Goal: Task Accomplishment & Management: Complete application form

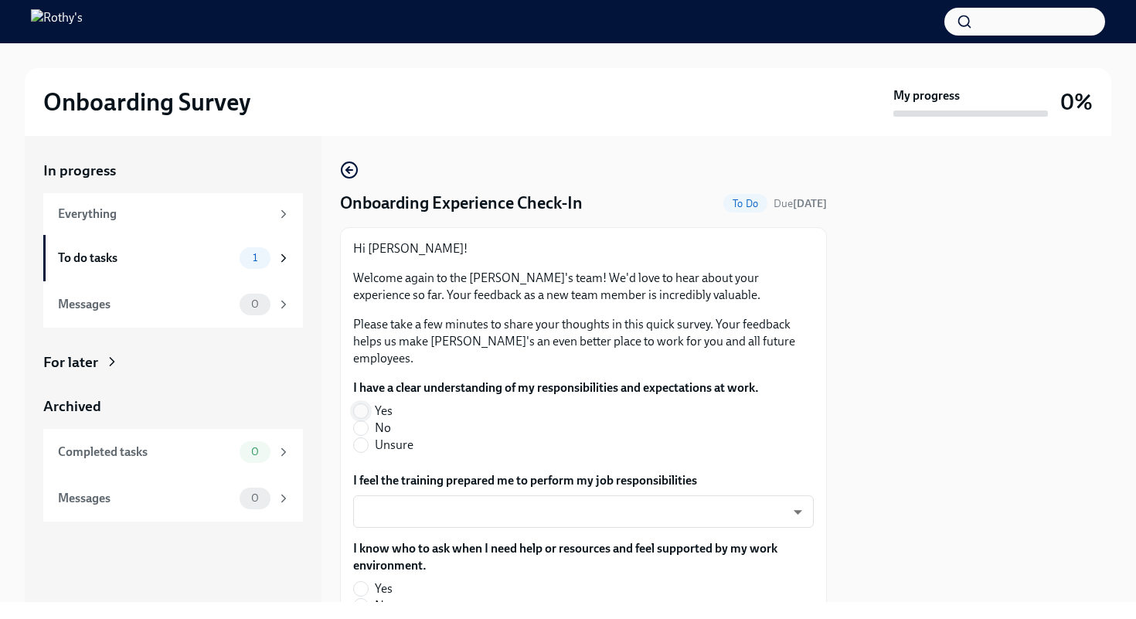
click at [361, 404] on input "Yes" at bounding box center [361, 411] width 14 height 14
radio input "true"
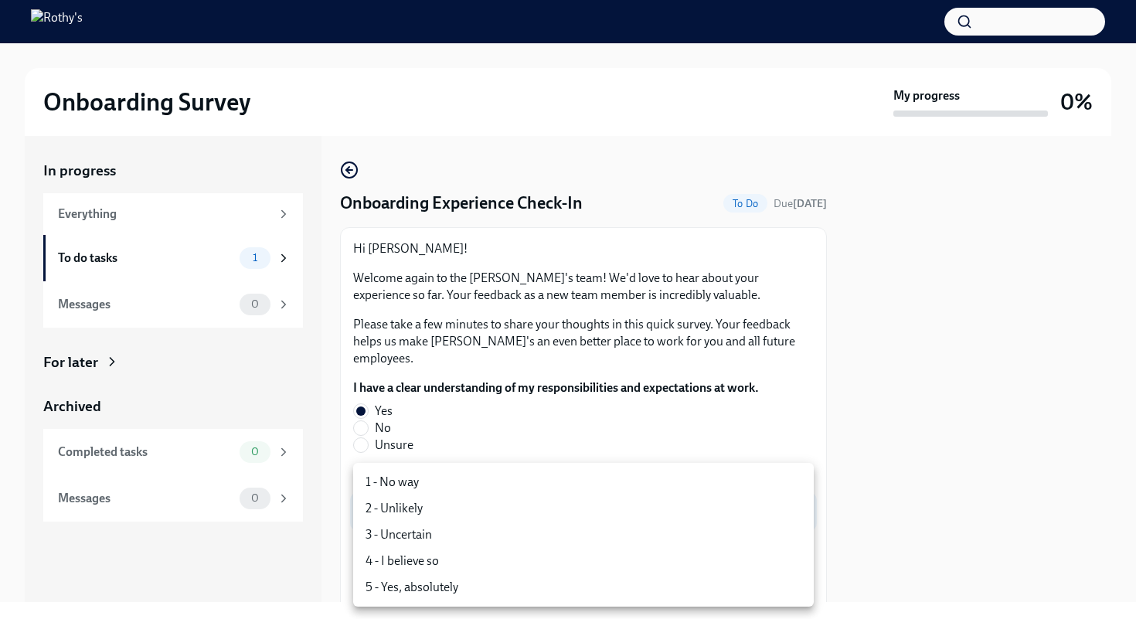
click at [446, 496] on body "Onboarding Survey My progress 0% In progress Everything To do tasks 1 Messages …" at bounding box center [568, 309] width 1136 height 619
click at [424, 591] on li "5 - Yes, absolutely" at bounding box center [583, 587] width 461 height 26
type input "TVXOjZLlD"
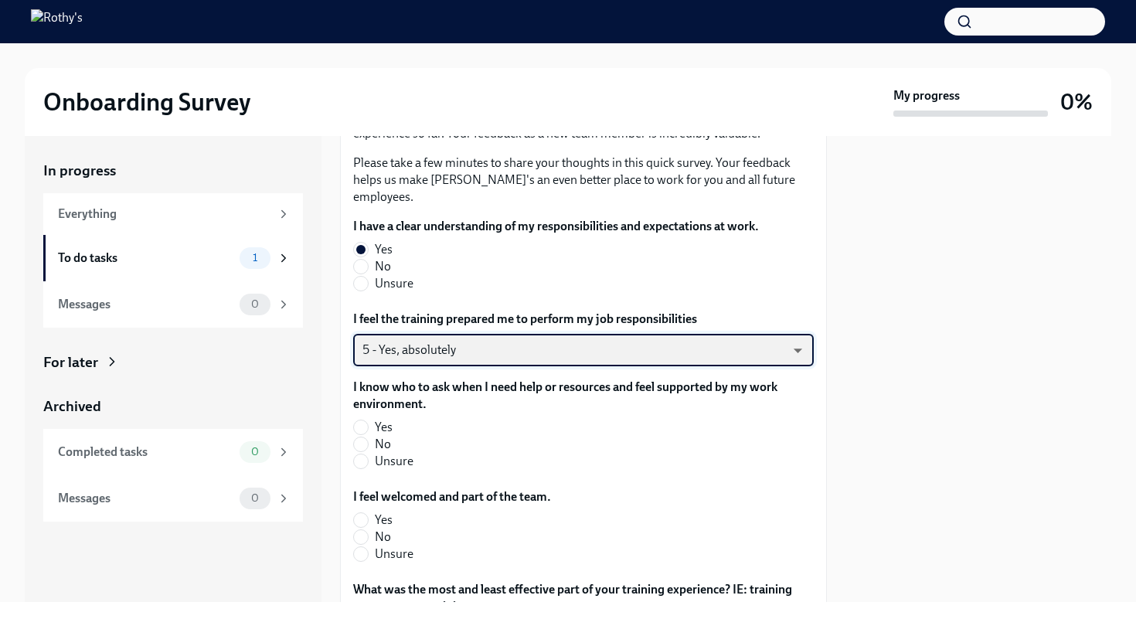
scroll to position [162, 0]
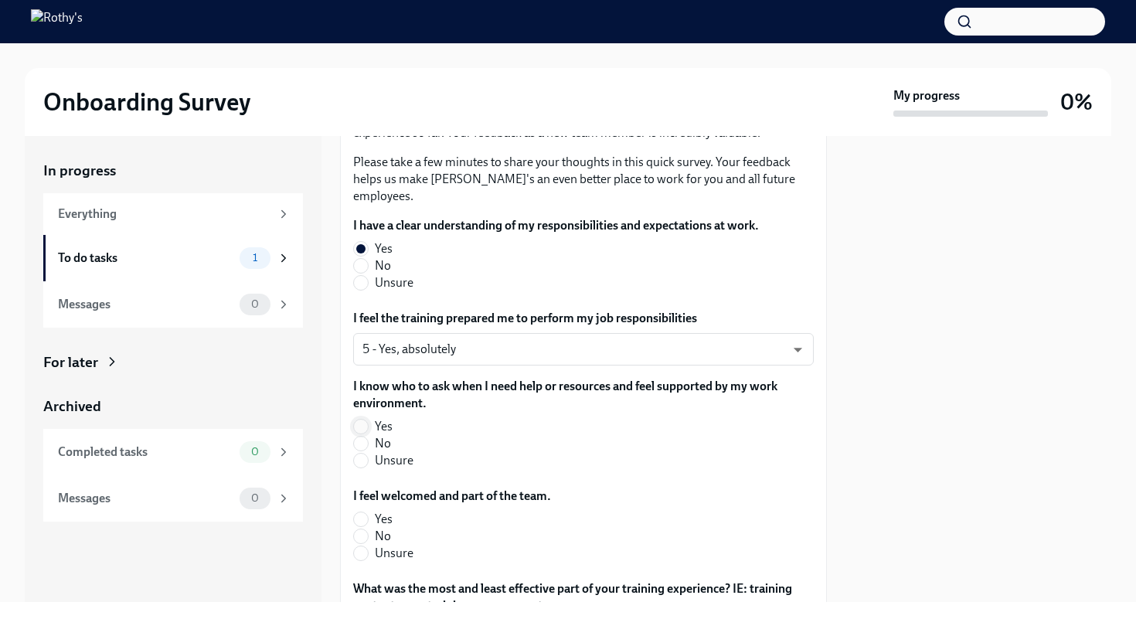
click at [363, 420] on input "Yes" at bounding box center [361, 427] width 14 height 14
radio input "true"
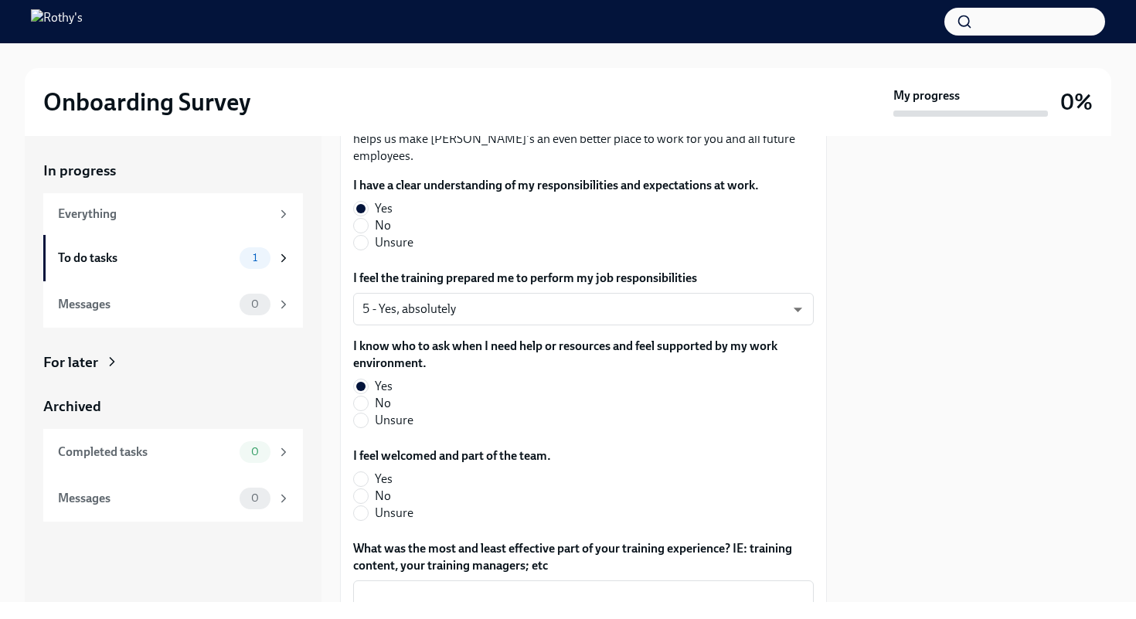
scroll to position [216, 0]
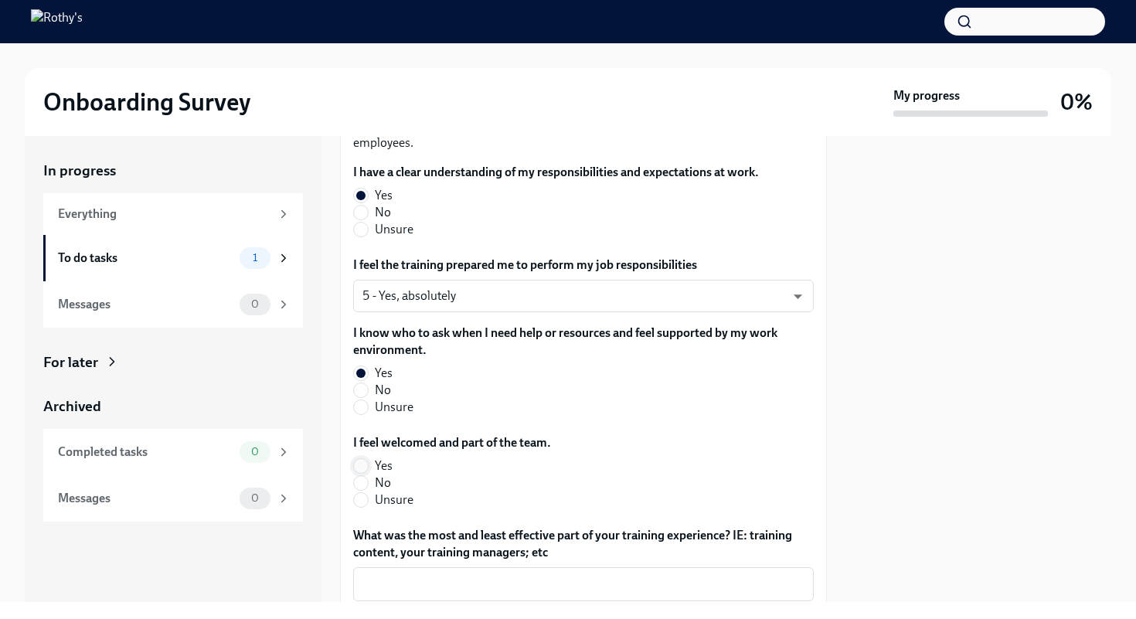
click at [360, 459] on input "Yes" at bounding box center [361, 466] width 14 height 14
radio input "true"
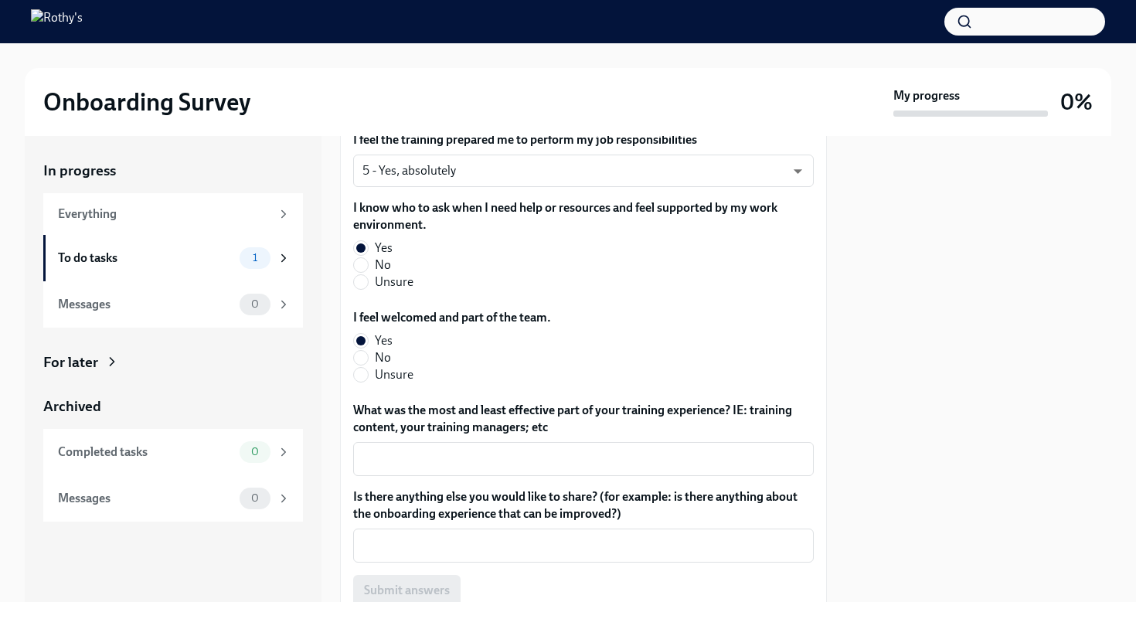
scroll to position [349, 0]
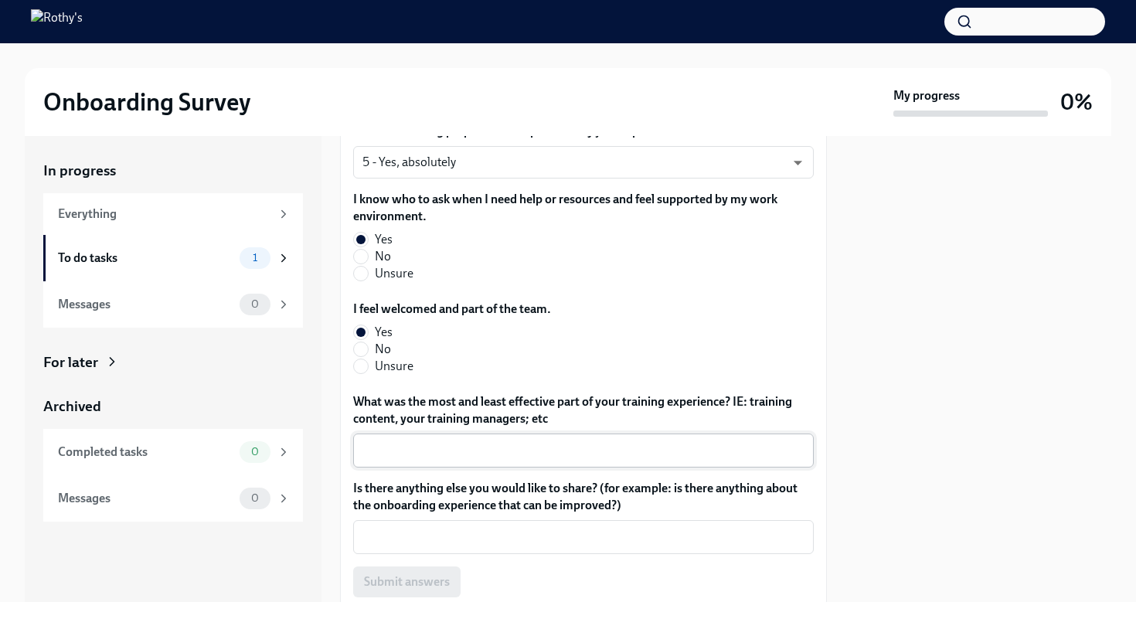
click at [428, 441] on textarea "What was the most and least effective part of your training experience? IE: tra…" at bounding box center [584, 450] width 442 height 19
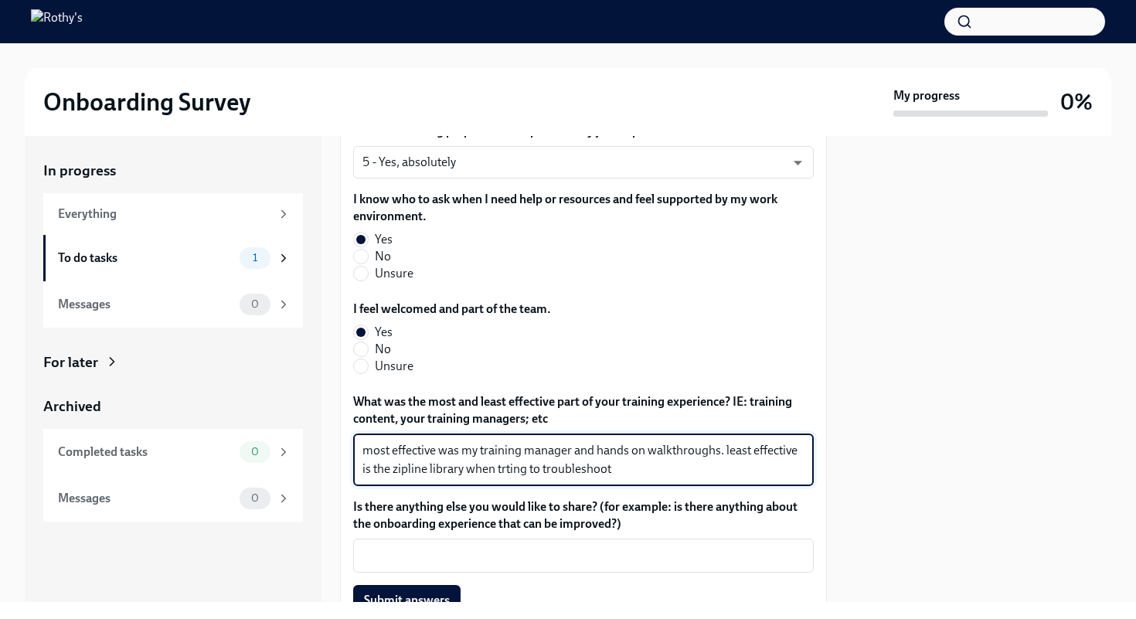
click at [509, 455] on textarea "most effective was my training manager and hands on walkthroughs. least effecti…" at bounding box center [584, 459] width 442 height 37
click at [649, 450] on textarea "most effective was my training manager and hands on walkthroughs. least effecti…" at bounding box center [584, 459] width 442 height 37
click at [465, 455] on textarea "most effective was my training manager and hands on walkthroughs. least effecti…" at bounding box center [584, 459] width 442 height 37
click at [375, 441] on textarea "most effective was my training manager and hands on walkthroughs. least effecti…" at bounding box center [584, 459] width 442 height 37
click at [597, 441] on textarea "Most effective was my training manager and hands on walkthroughs. least effecti…" at bounding box center [584, 459] width 442 height 37
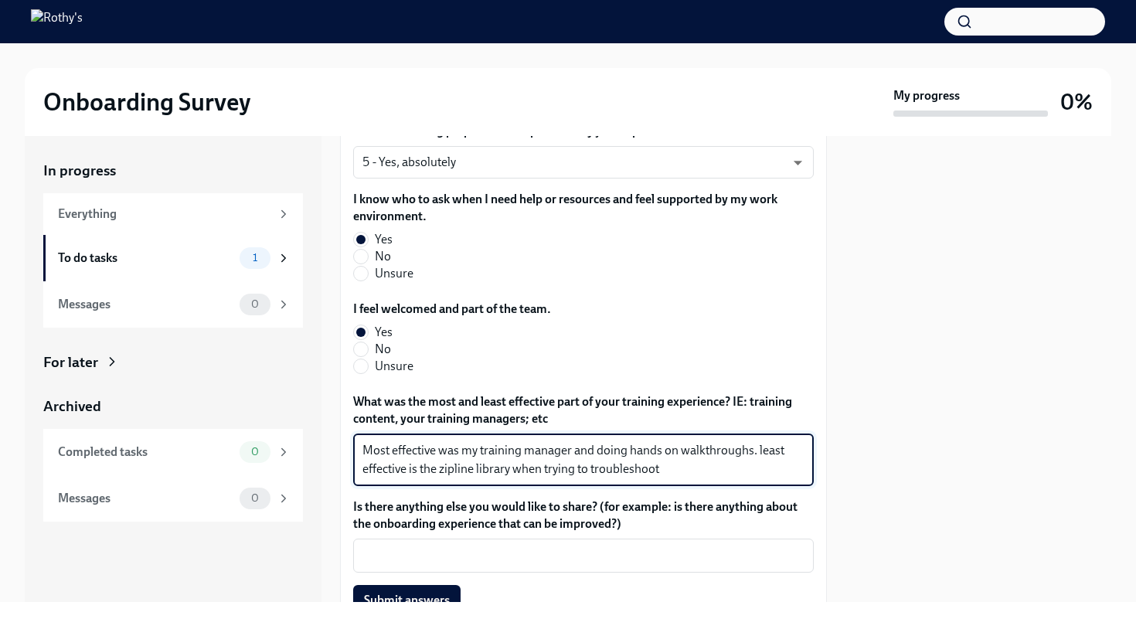
click at [758, 441] on textarea "Most effective was my training manager and doing hands on walkthroughs. least e…" at bounding box center [584, 459] width 442 height 37
click at [447, 454] on textarea "Most effective was my training manager and doing hands on walkthroughs. The lea…" at bounding box center [584, 459] width 442 height 37
click at [761, 455] on textarea "Most effective was my training manager and doing hands on walkthroughs. The lea…" at bounding box center [584, 459] width 442 height 37
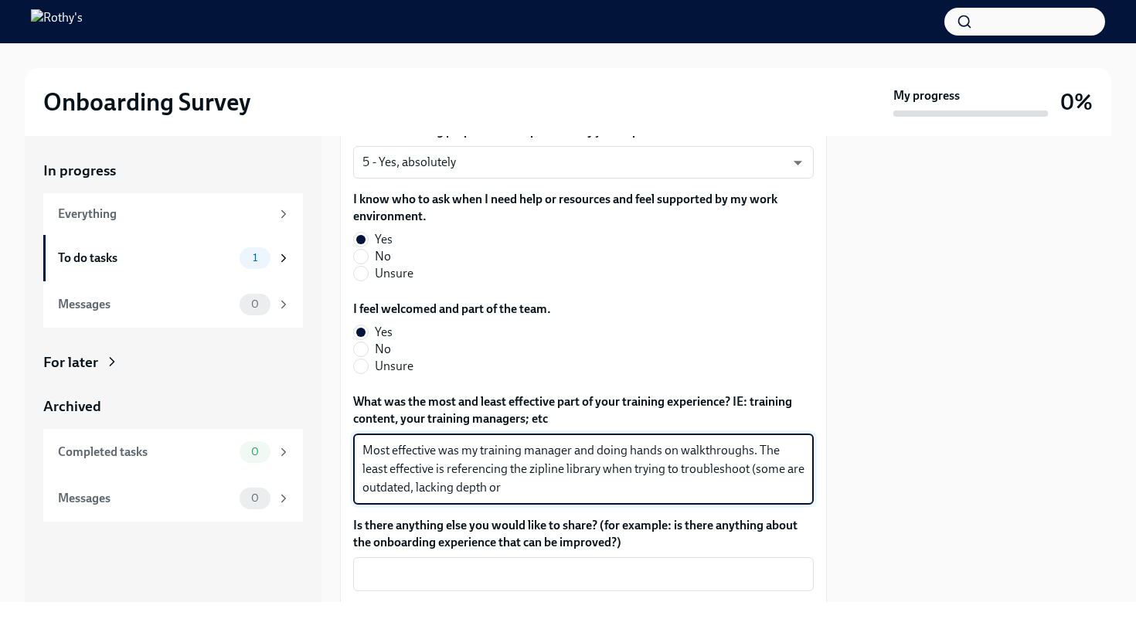
click at [789, 455] on textarea "Most effective was my training manager and doing hands on walkthroughs. The lea…" at bounding box center [584, 469] width 442 height 56
click at [637, 473] on textarea "Most effective was my training manager and doing hands on walkthroughs. The lea…" at bounding box center [584, 469] width 442 height 56
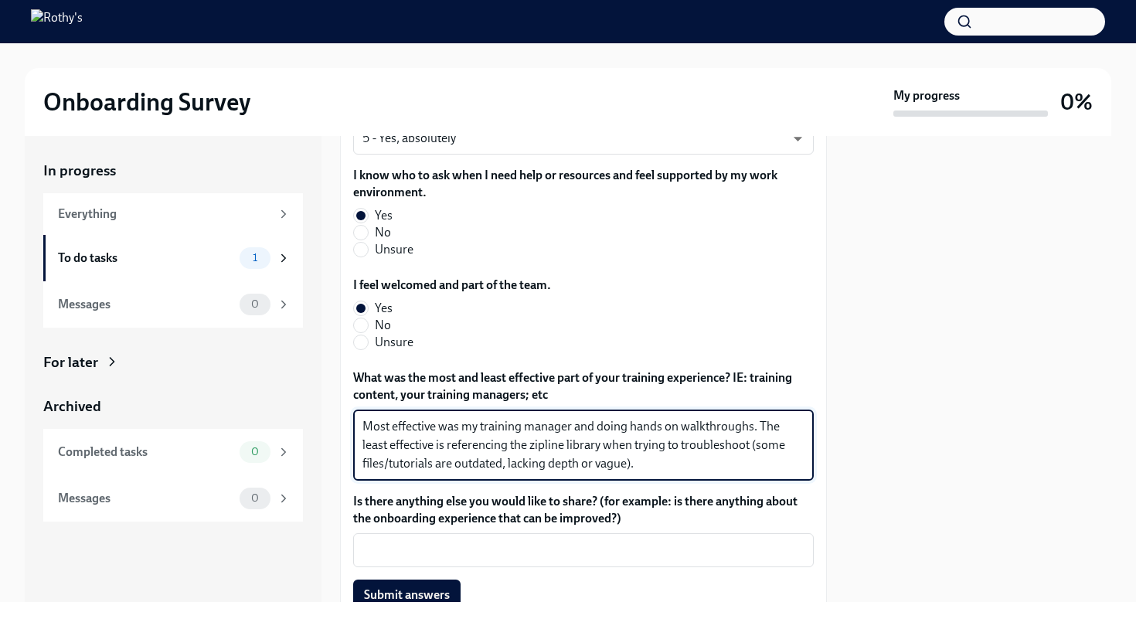
scroll to position [385, 0]
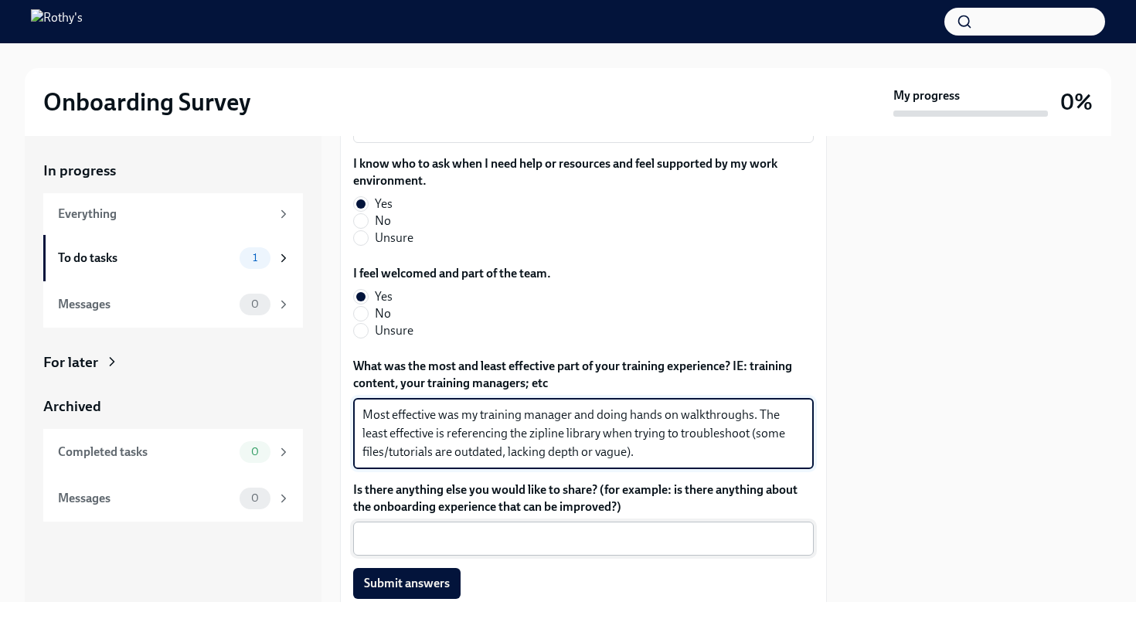
type textarea "Most effective was my training manager and doing hands on walkthroughs. The lea…"
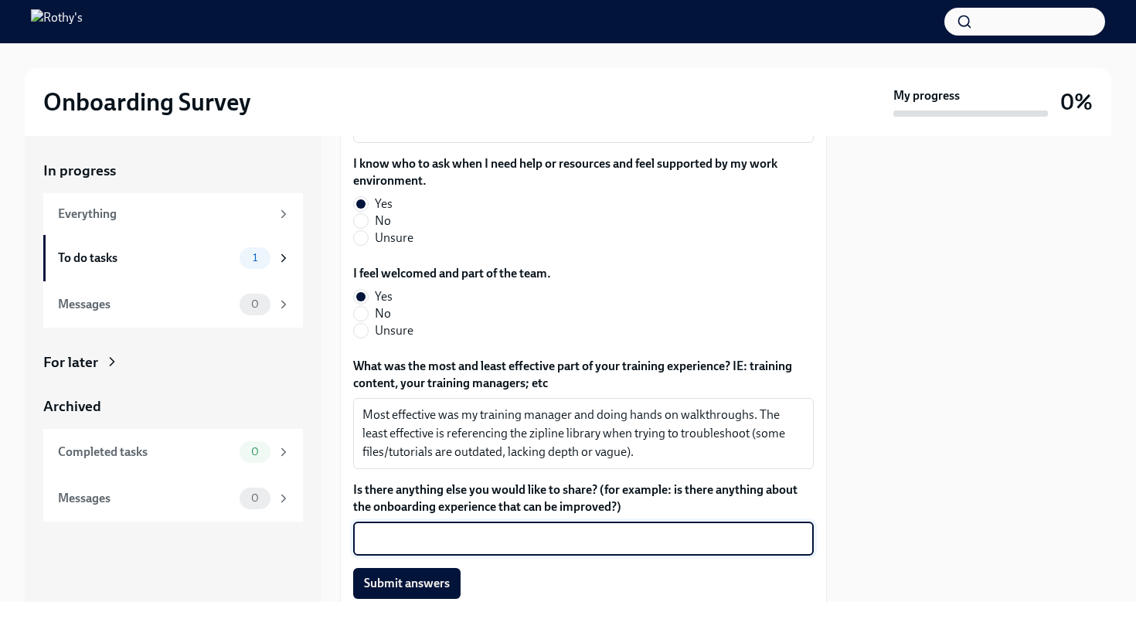
click at [540, 530] on textarea "Is there anything else you would like to share? (for example: is there anything…" at bounding box center [584, 539] width 442 height 19
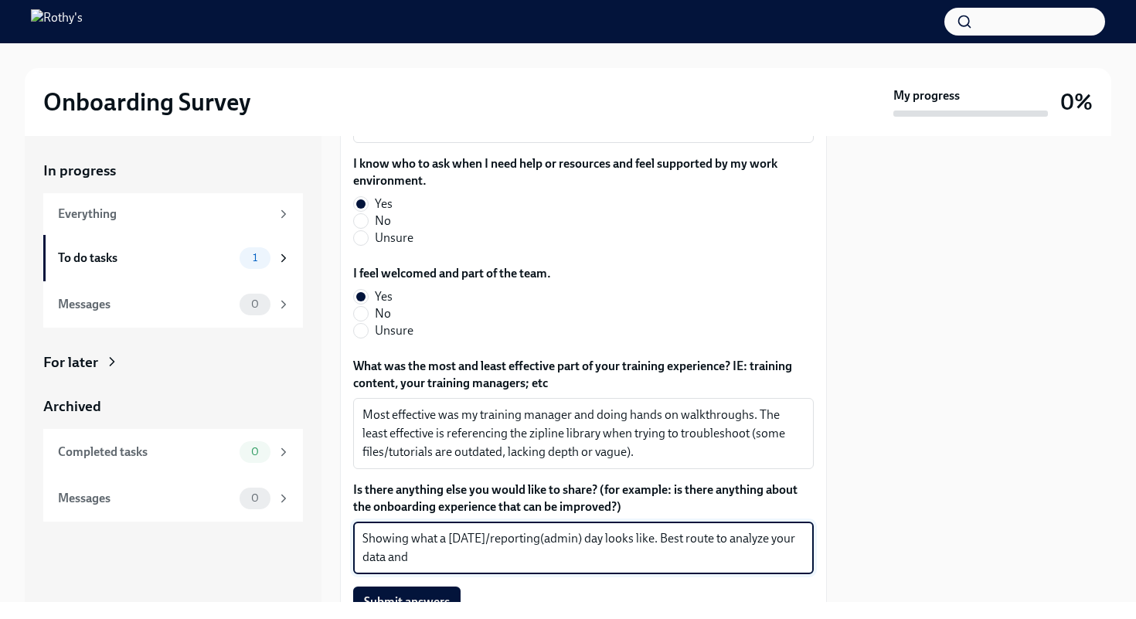
click at [808, 528] on div "Showing what a [DATE]/reporting(admin) day looks like. Best route to analyze yo…" at bounding box center [583, 548] width 461 height 53
click at [802, 530] on textarea "Showing what a [DATE]/reporting(admin) day looks like. Best route to analyze yo…" at bounding box center [584, 548] width 442 height 37
click at [471, 544] on textarea "Showing what a [DATE]/reporting(admin) day looks like. Best route to analyze yo…" at bounding box center [584, 548] width 442 height 37
click at [672, 530] on textarea "Showing what a [DATE]/reporting(admin) day looks like. Best route to analyze yo…" at bounding box center [584, 548] width 442 height 37
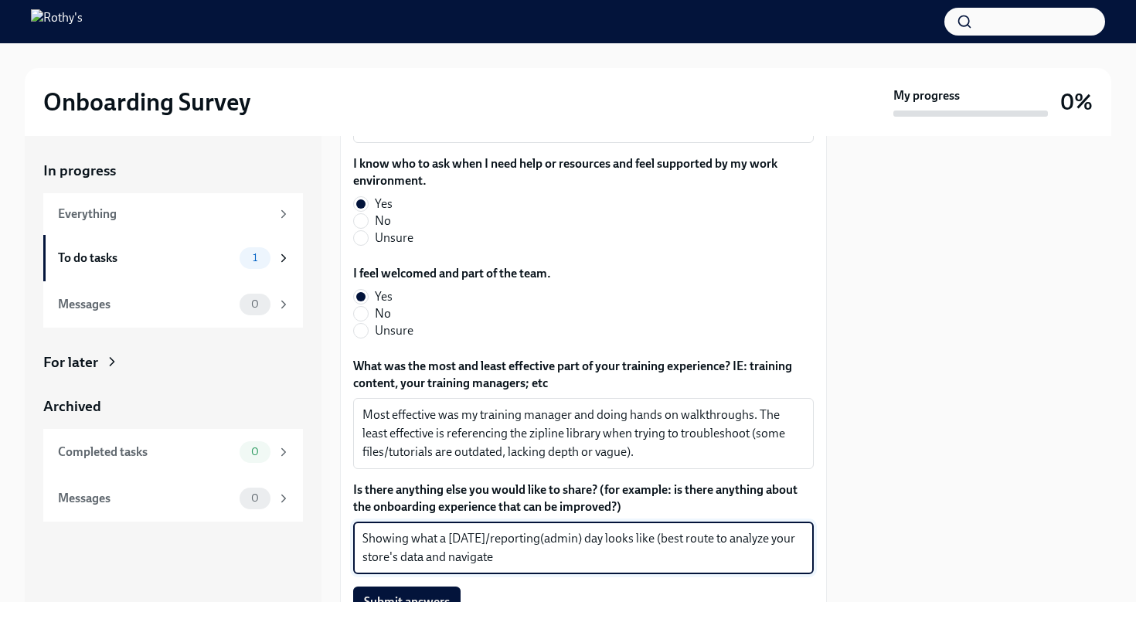
click at [504, 546] on textarea "Showing what a [DATE]/reporting(admin) day looks like (best route to analyze yo…" at bounding box center [584, 548] width 442 height 37
click at [496, 530] on textarea "Showing what a [DATE]/reporting(admin) day looks like (best route to analyze yo…" at bounding box center [584, 548] width 442 height 37
click at [544, 530] on textarea "Showing what a [DATE] reporting(admin) day looks like (best route to analyze yo…" at bounding box center [584, 548] width 442 height 37
click at [543, 545] on textarea "Showing what a [DATE] (admin) day looks like (best route to analyze your store'…" at bounding box center [584, 548] width 442 height 37
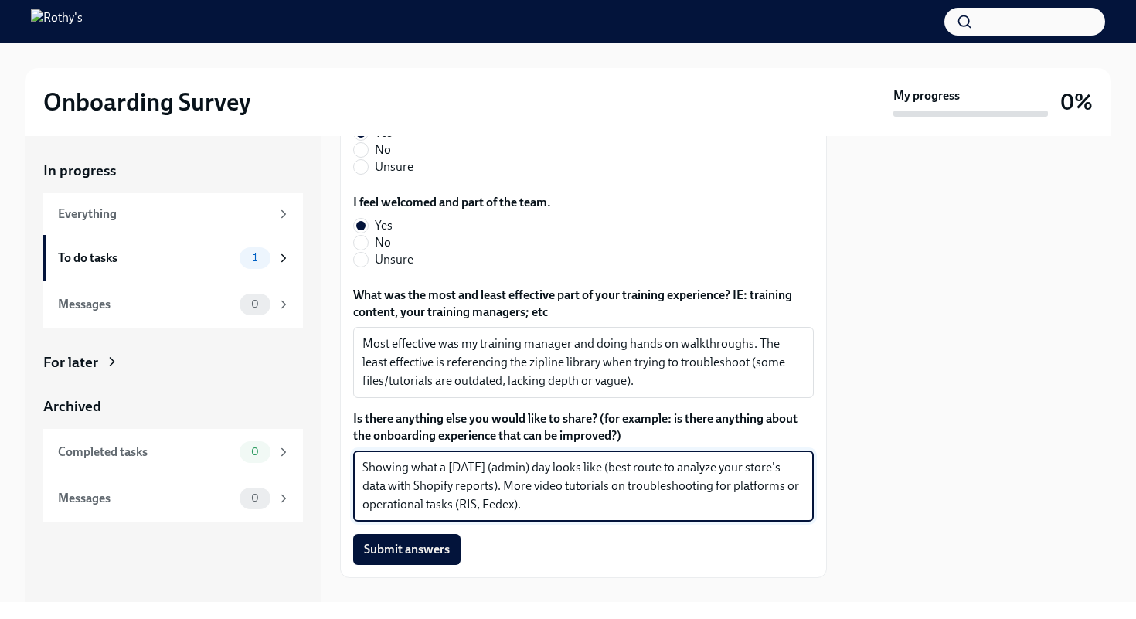
scroll to position [465, 0]
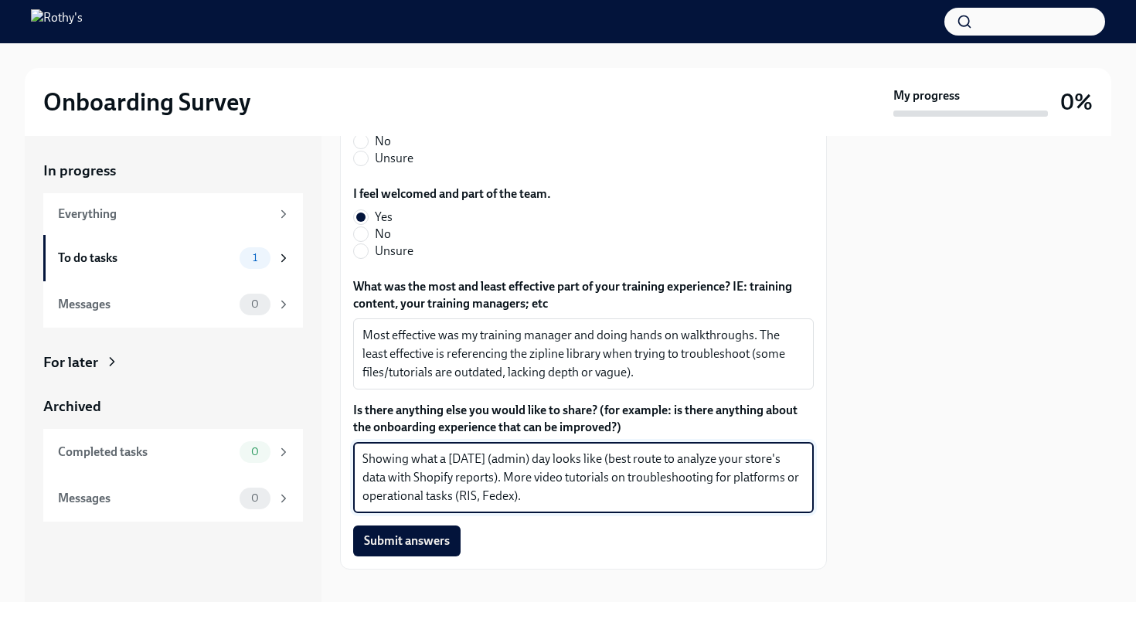
click at [797, 461] on textarea "Showing what a [DATE] (admin) day looks like (best route to analyze your store'…" at bounding box center [584, 478] width 442 height 56
click at [576, 483] on textarea "Showing what a [DATE] (admin) day looks like (best route to analyze your store'…" at bounding box center [584, 478] width 442 height 56
type textarea "Showing what a [DATE] (admin) day looks like (best route to analyze your store'…"
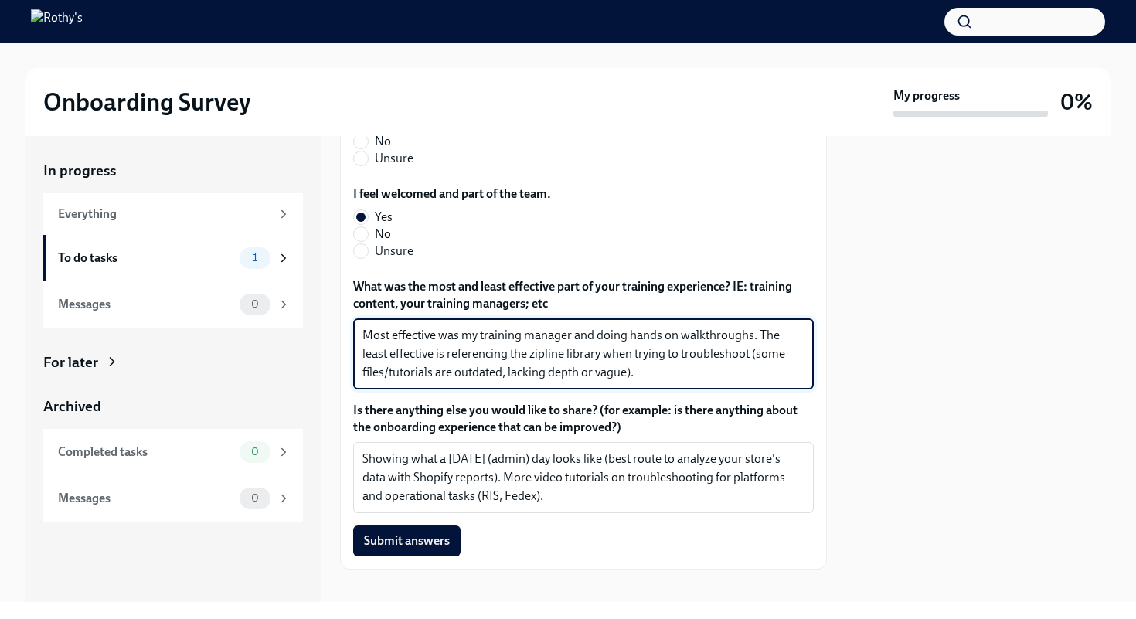
click at [666, 326] on textarea "Most effective was my training manager and doing hands on walkthroughs. The lea…" at bounding box center [584, 354] width 442 height 56
click at [656, 359] on textarea "Most effective was my training manager and doing hands-on walkthroughs. The lea…" at bounding box center [584, 354] width 442 height 56
click at [580, 484] on textarea "Showing what a [DATE] (admin) day looks like (best route to analyze your store'…" at bounding box center [584, 478] width 442 height 56
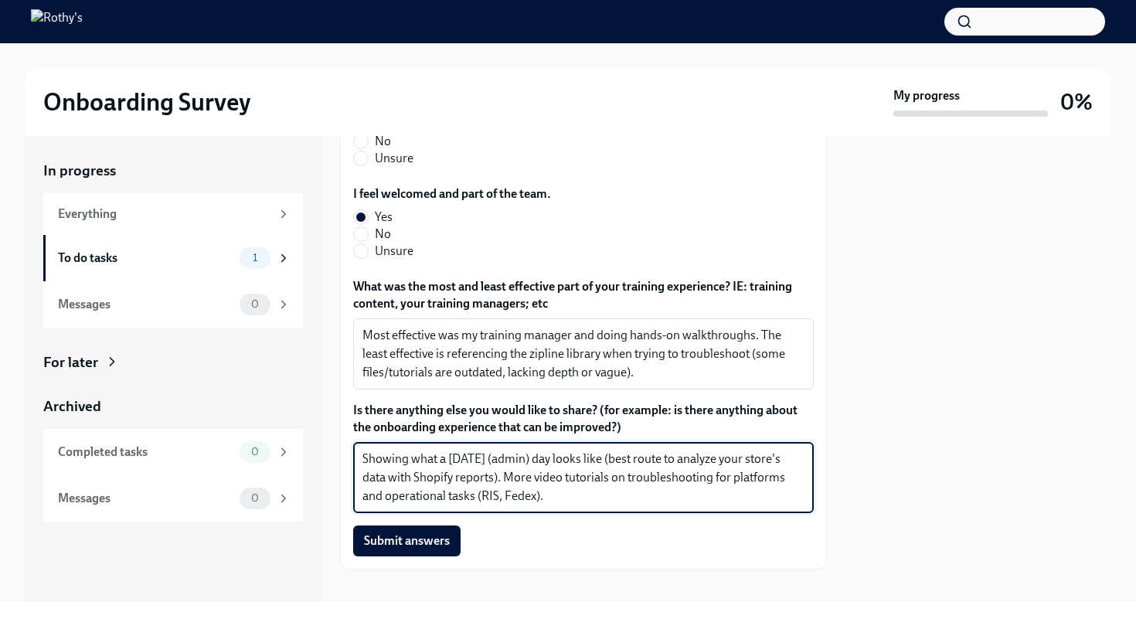
click at [609, 450] on textarea "Showing what a [DATE] (admin) day looks like (best route to analyze your store'…" at bounding box center [584, 478] width 442 height 56
click at [537, 336] on textarea "Most effective was my training manager and doing hands-on walkthroughs. The lea…" at bounding box center [584, 354] width 442 height 56
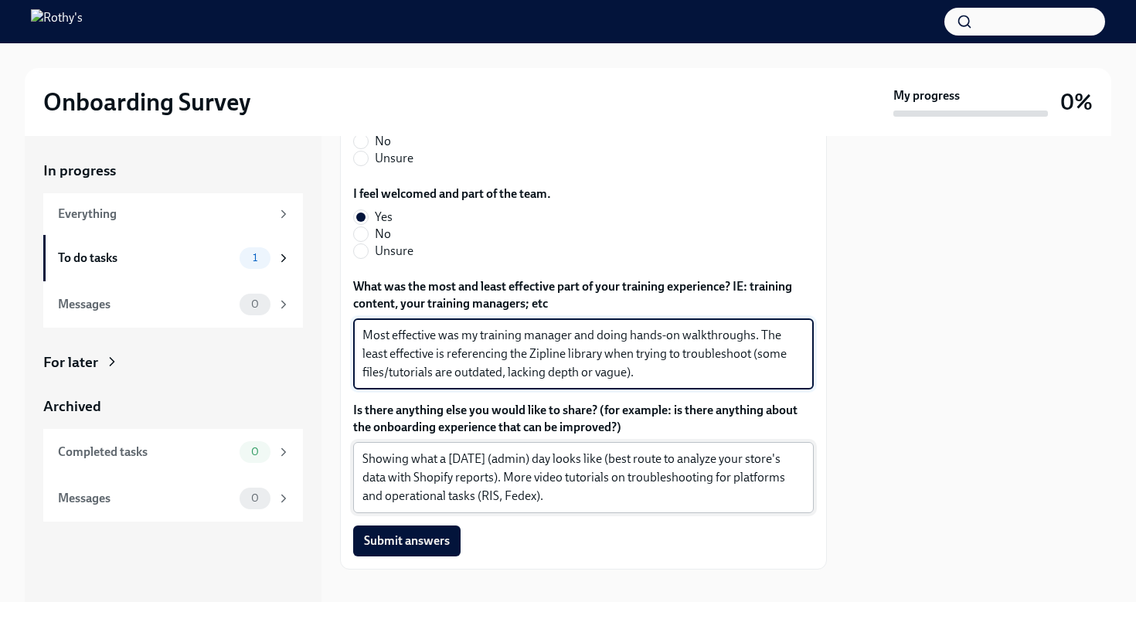
click at [603, 483] on textarea "Showing what a [DATE] (admin) day looks like (best route to analyze your store'…" at bounding box center [584, 478] width 442 height 56
click at [656, 359] on textarea "Most effective was my training manager and doing hands-on walkthroughs. The lea…" at bounding box center [584, 354] width 442 height 56
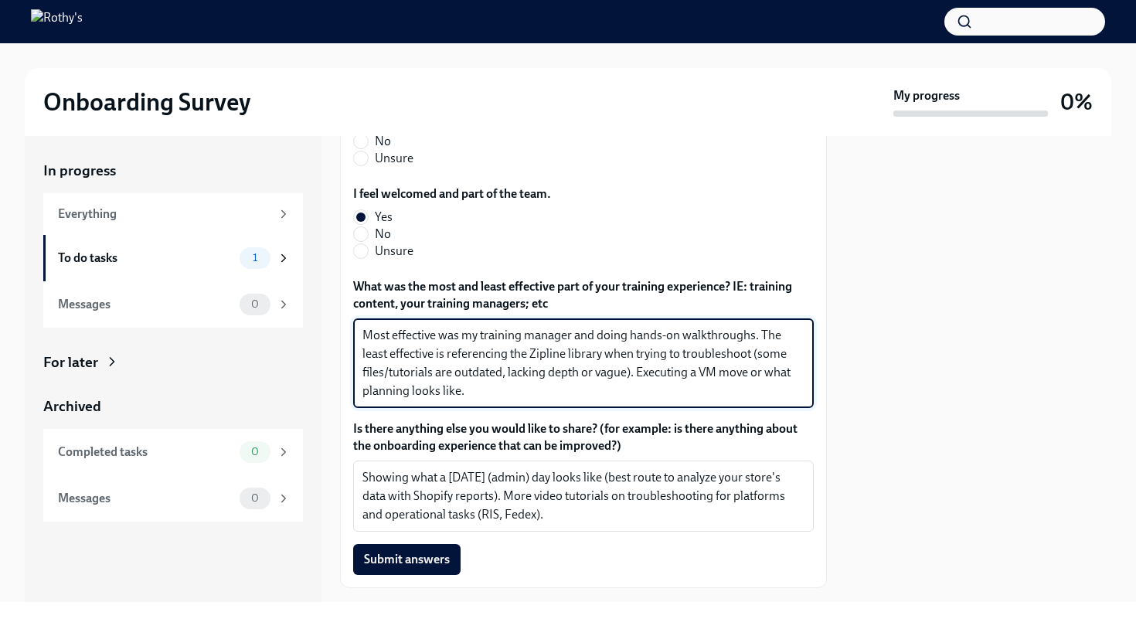
drag, startPoint x: 638, startPoint y: 353, endPoint x: 652, endPoint y: 371, distance: 23.2
click at [652, 371] on textarea "Most effective was my training manager and doing hands-on walkthroughs. The lea…" at bounding box center [584, 363] width 442 height 74
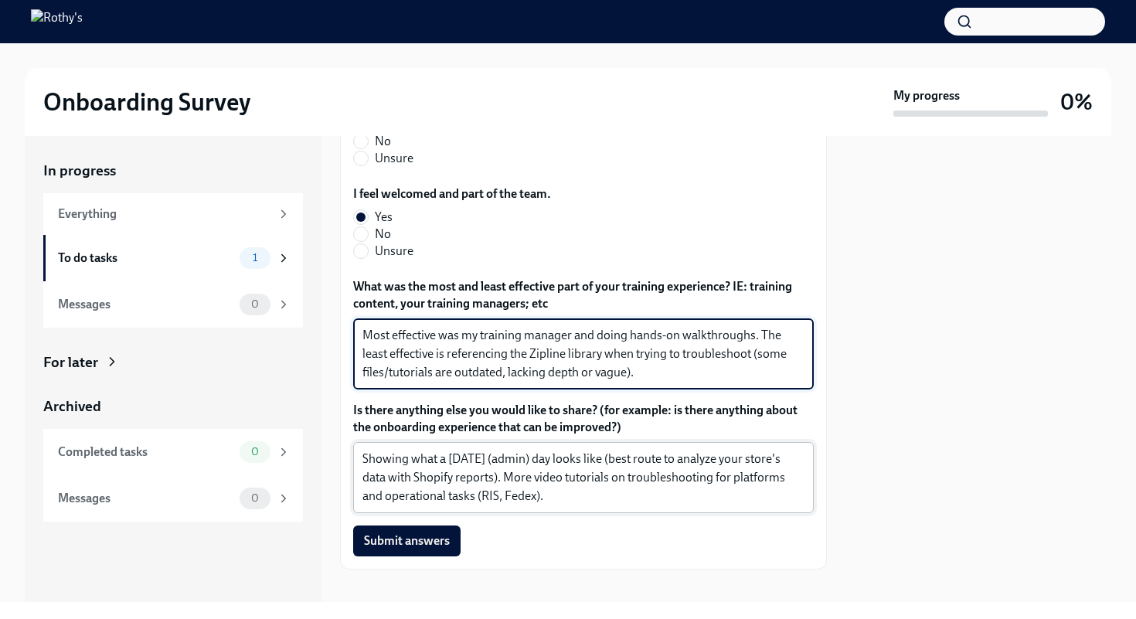
type textarea "Most effective was my training manager and doing hands-on walkthroughs. The lea…"
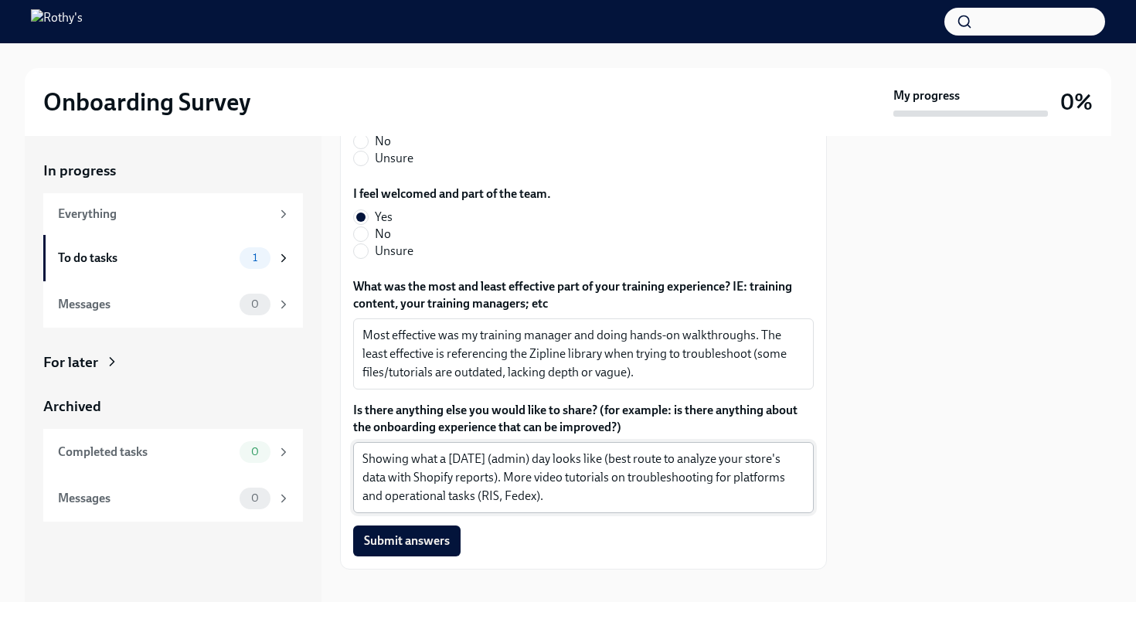
click at [571, 491] on div "Showing what a [DATE] (admin) day looks like (best route to analyze your store'…" at bounding box center [583, 477] width 461 height 71
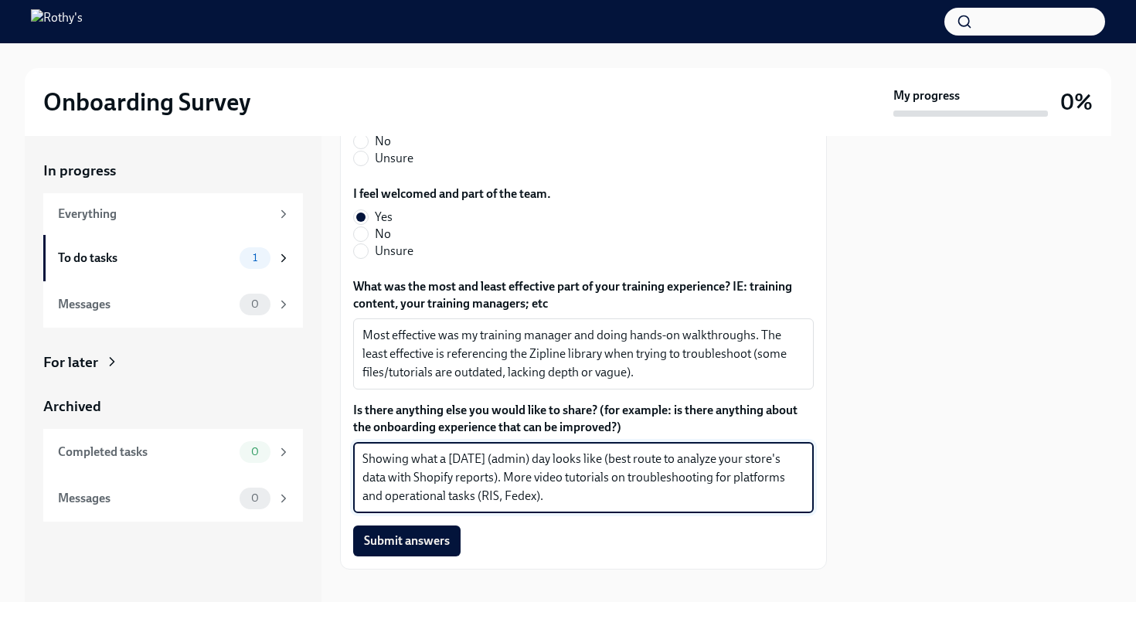
paste textarea "Executing a VM move or what planning looks like."
click at [553, 480] on textarea "Showing what a [DATE] (admin) day looks like (best route to analyze your store'…" at bounding box center [584, 478] width 442 height 56
click at [809, 481] on div "Showing what a [DATE] (admin) day looks like (best route to analyze your store'…" at bounding box center [583, 477] width 461 height 71
click at [803, 482] on textarea "Showing what a [DATE] (admin) day looks like (best route to analyze your store'…" at bounding box center [584, 478] width 442 height 56
click at [703, 481] on textarea "Showing what a [DATE] (admin) day looks like (best route to analyze your store'…" at bounding box center [584, 478] width 442 height 56
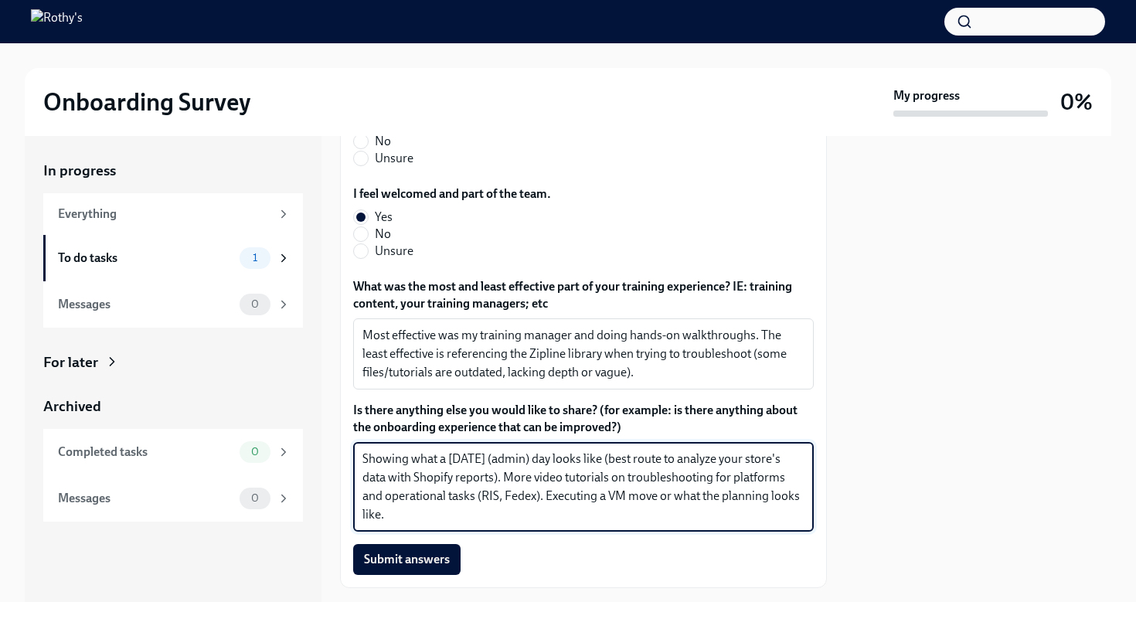
click at [536, 499] on textarea "Showing what a [DATE] (admin) day looks like (best route to analyze your store'…" at bounding box center [584, 487] width 442 height 74
type textarea "Showing what a [DATE] (admin) day looks like (best route to analyze your store'…"
click at [658, 357] on textarea "Most effective was my training manager and doing hands-on walkthroughs. The lea…" at bounding box center [584, 354] width 442 height 56
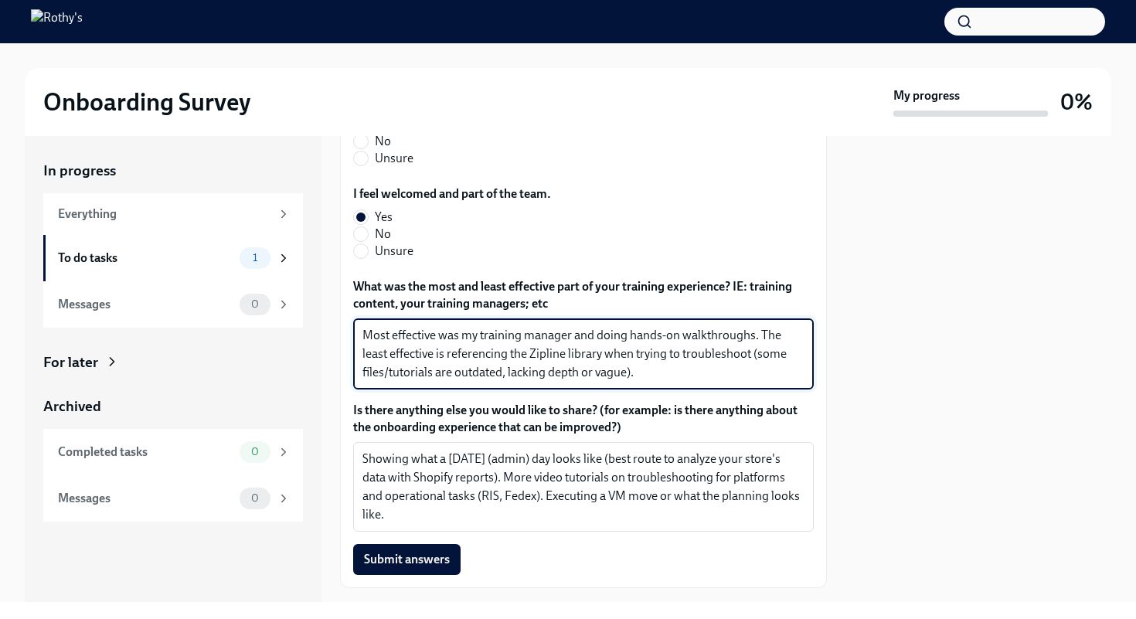
click at [462, 326] on textarea "Most effective was my training manager and doing hands-on walkthroughs. The lea…" at bounding box center [584, 354] width 442 height 56
click at [751, 357] on textarea "Most effective was being guided by my training manager and doing hands-on walkt…" at bounding box center [584, 354] width 442 height 56
type textarea "Most effective was being guided by my training manager and doing hands-on walkt…"
click at [680, 411] on label "Is there anything else you would like to share? (for example: is there anything…" at bounding box center [583, 419] width 461 height 34
click at [680, 450] on textarea "Showing what a [DATE] (admin) day looks like (best route to analyze your store'…" at bounding box center [584, 487] width 442 height 74
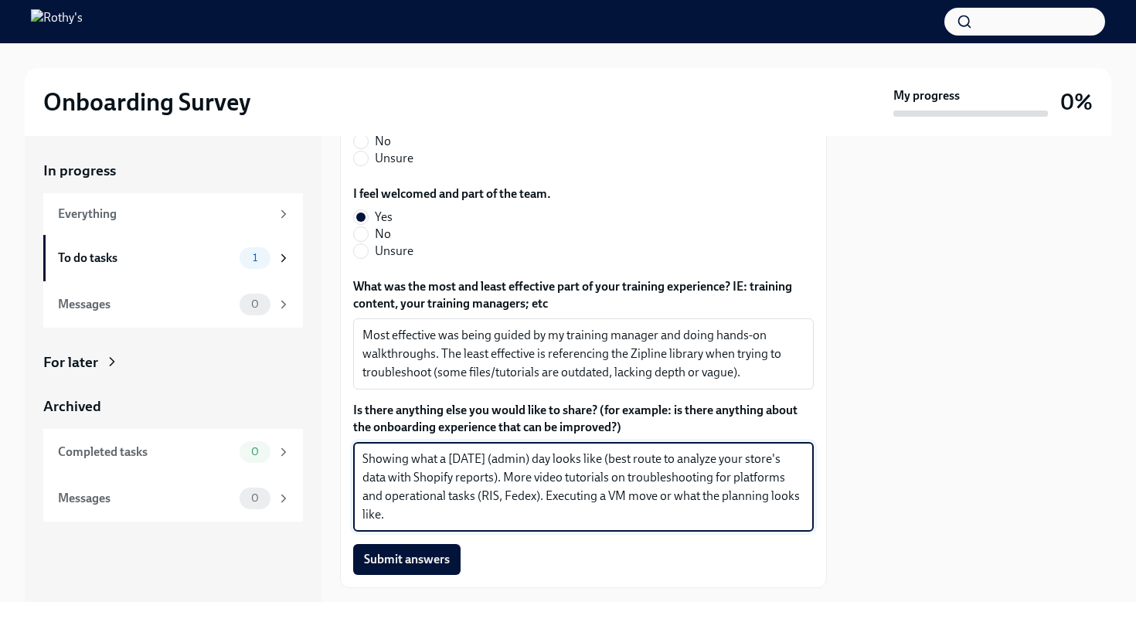
click at [547, 502] on textarea "Showing what a [DATE] (admin) day looks like (best route to analyze your store'…" at bounding box center [584, 487] width 442 height 74
click at [495, 462] on textarea "Showing what a [DATE] (admin) day looks like (best route to analyze your store'…" at bounding box center [584, 487] width 442 height 74
click at [499, 462] on textarea "Showing what a [DATE] (admin) day looks like (best route to analyze your store'…" at bounding box center [584, 487] width 442 height 74
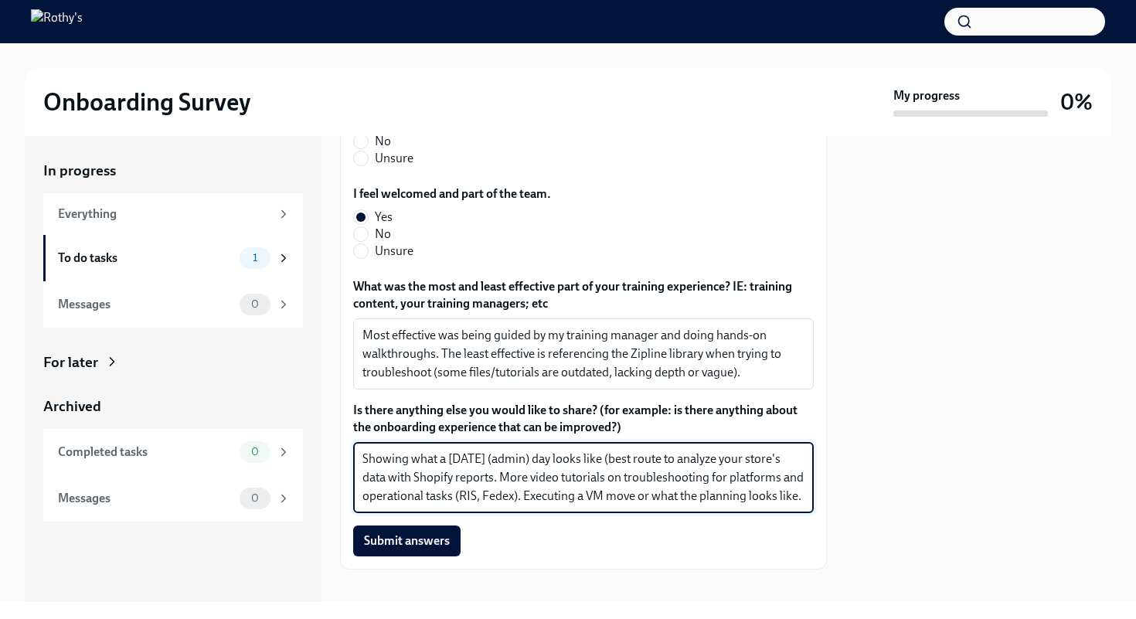
drag, startPoint x: 621, startPoint y: 445, endPoint x: 350, endPoint y: 442, distance: 270.6
click at [352, 442] on div "Hi [PERSON_NAME]! Welcome again to the [PERSON_NAME]'s team! We'd love to hear …" at bounding box center [583, 166] width 487 height 807
click at [365, 450] on textarea "Best route to analyze your store's data with Shopify reports. More video tutori…" at bounding box center [584, 478] width 442 height 56
click at [481, 450] on textarea "Shopify reporting tutuorial - Best route to analyze your store's data with Shop…" at bounding box center [584, 478] width 442 height 56
click at [513, 450] on textarea "Shopify reporting tutorial - Best route to analyze your store's data with Shopi…" at bounding box center [584, 478] width 442 height 56
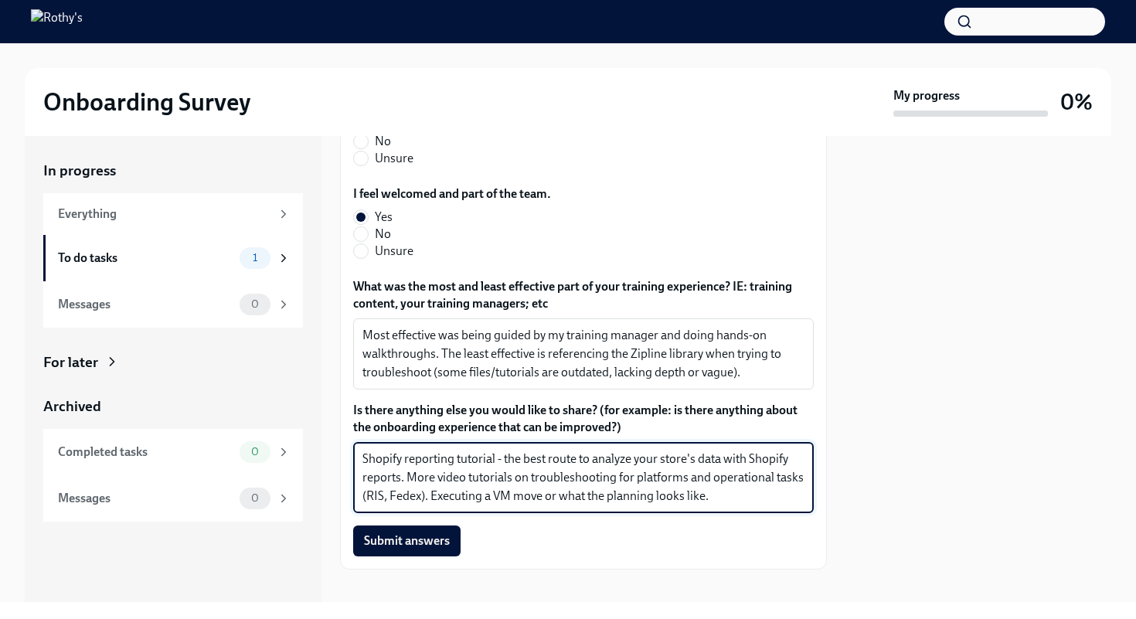
click at [400, 462] on textarea "Shopify reporting tutorial - the best route to analyze your store's data with S…" at bounding box center [584, 478] width 442 height 56
click at [453, 450] on textarea "Shopify reporting tutorial - the best route to analyze your store's data with S…" at bounding box center [584, 478] width 442 height 56
click at [362, 442] on div "Shopify reporting tutorial - the best route to analyze your store's data with S…" at bounding box center [583, 477] width 461 height 71
click at [366, 450] on textarea "Shopify reporting tutorial - the best route to analyze your store's data with S…" at bounding box center [584, 478] width 442 height 56
click at [468, 464] on textarea "A streamlined Shopify reporting tutorial - the best route to analyze your store…" at bounding box center [584, 478] width 442 height 56
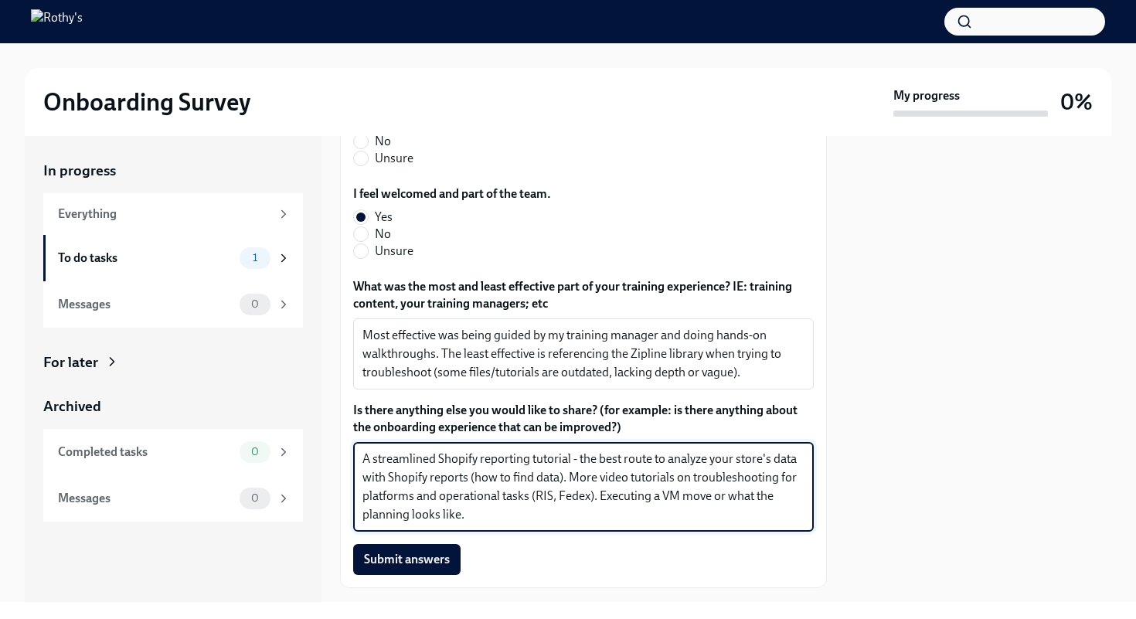
click at [560, 462] on textarea "A streamlined Shopify reporting tutorial - the best route to analyze your store…" at bounding box center [584, 487] width 442 height 74
click at [616, 462] on textarea "A streamlined Shopify reporting tutorial - the best route to analyze your store…" at bounding box center [584, 487] width 442 height 74
click at [581, 463] on textarea "A streamlined Shopify reporting tutorial - the best route to analyze your store…" at bounding box center [584, 487] width 442 height 74
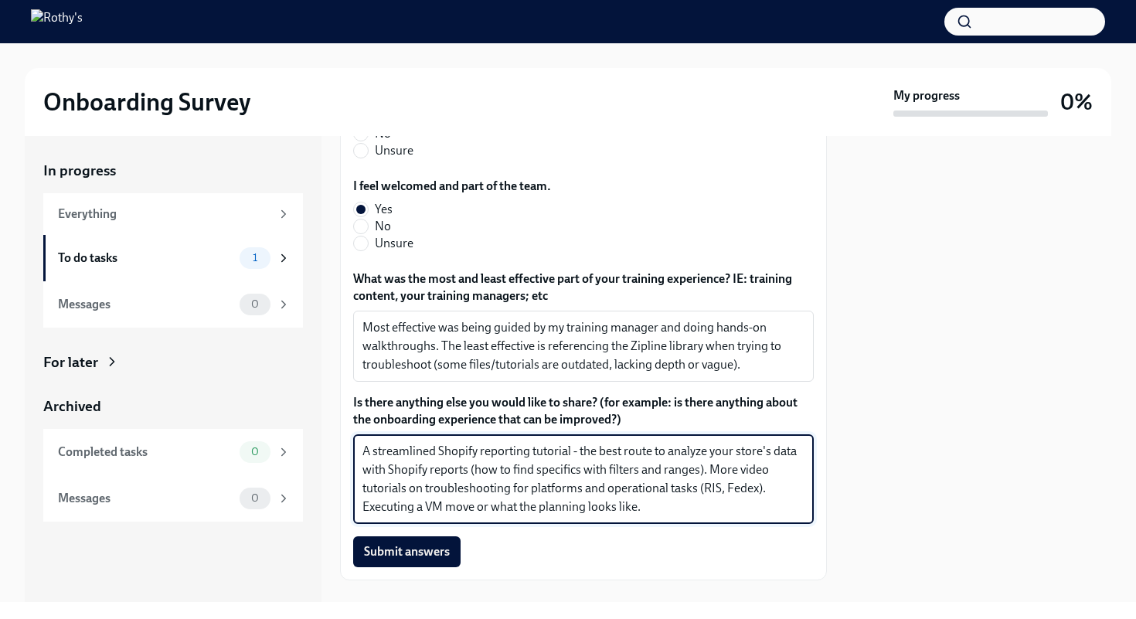
scroll to position [479, 0]
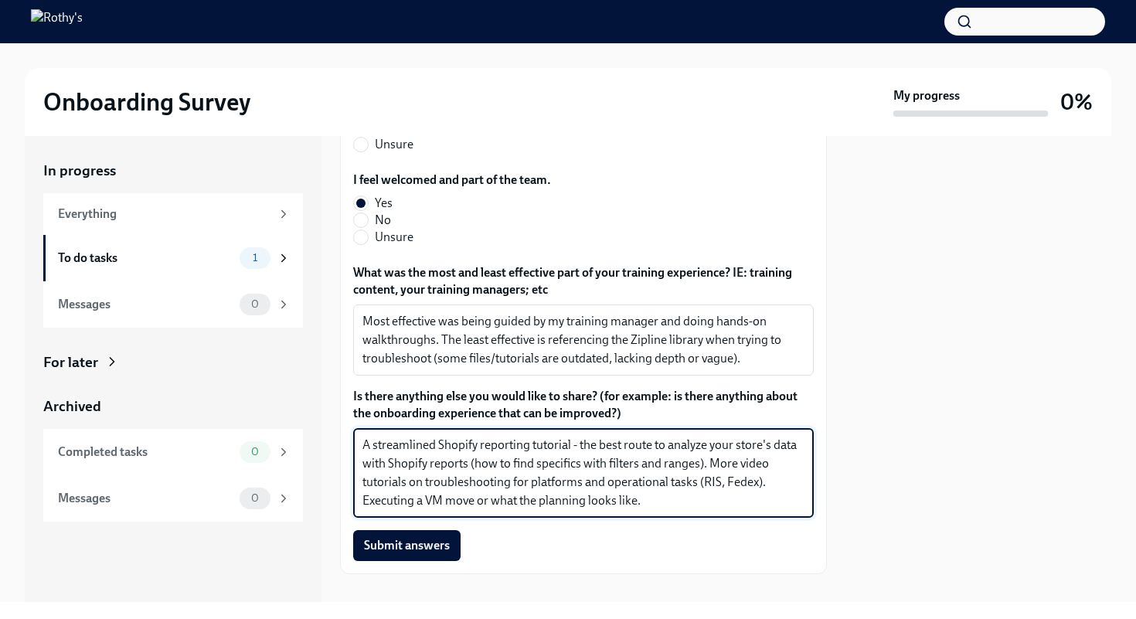
click at [369, 485] on textarea "A streamlined Shopify reporting tutorial - the best route to analyze your store…" at bounding box center [584, 473] width 442 height 74
click at [518, 485] on textarea "A streamlined Shopify reporting tutorial - the best route to analyze your store…" at bounding box center [584, 473] width 442 height 74
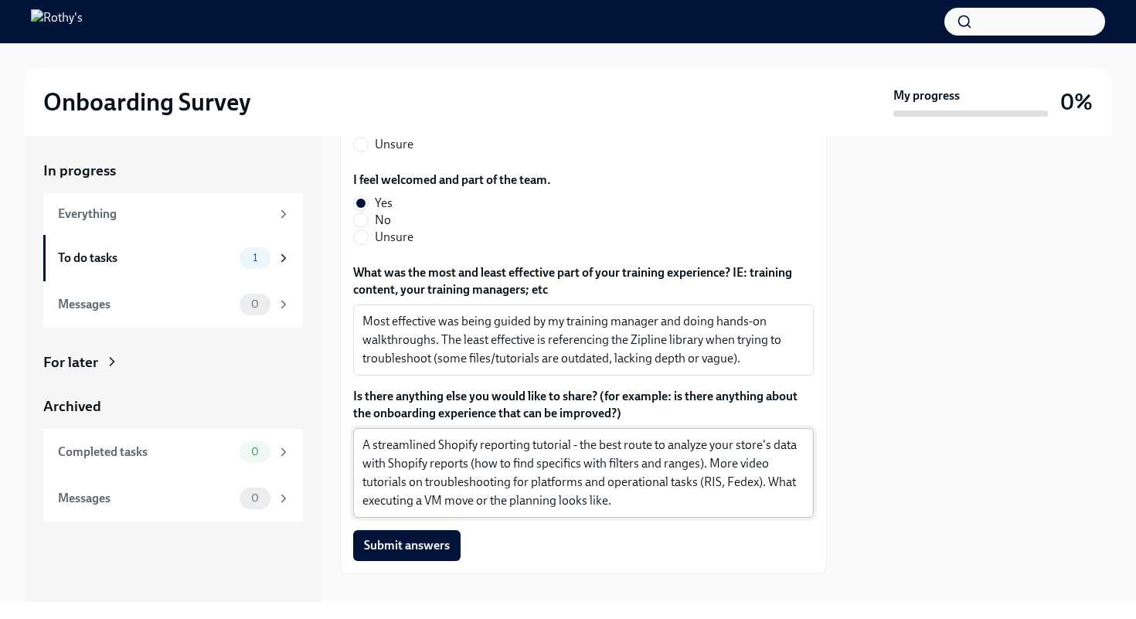
click at [642, 497] on div "A streamlined Shopify reporting tutorial - the best route to analyze your store…" at bounding box center [583, 473] width 461 height 90
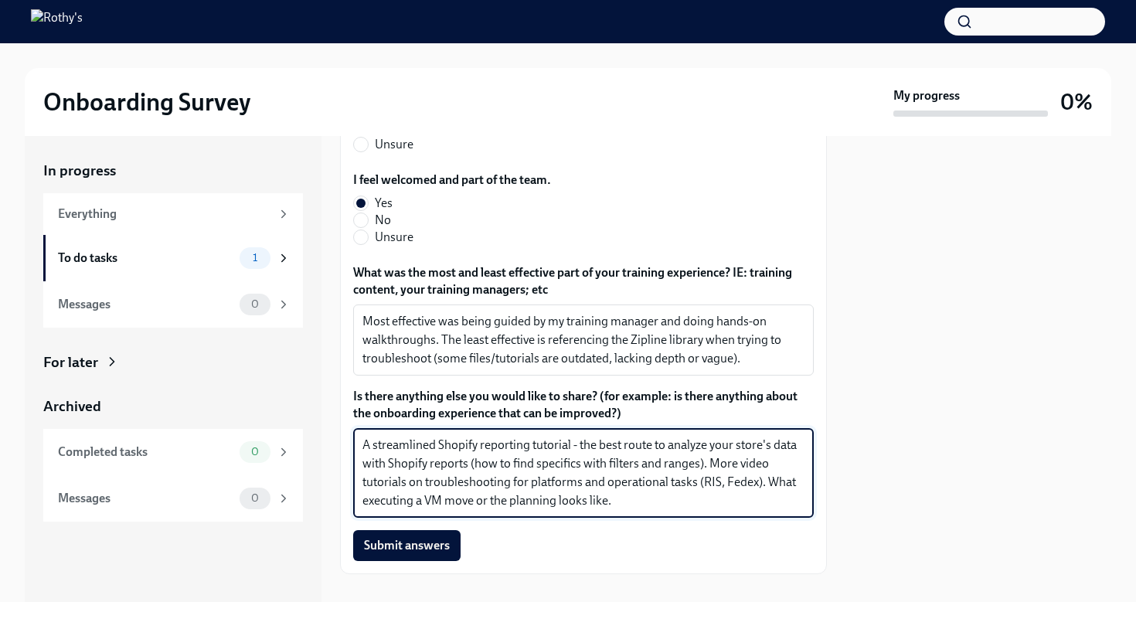
click at [632, 482] on textarea "A streamlined Shopify reporting tutorial - the best route to analyze your store…" at bounding box center [584, 473] width 442 height 74
click at [796, 467] on textarea "A streamlined Shopify reporting tutorial - the best route to analyze your store…" at bounding box center [584, 473] width 442 height 74
click at [550, 486] on textarea "A streamlined Shopify reporting tutorial - the best route to analyze your store…" at bounding box center [584, 473] width 442 height 74
click at [715, 488] on textarea "A streamlined Shopify reporting tutorial - the best route to analyze your store…" at bounding box center [584, 473] width 442 height 74
click at [709, 483] on textarea "A streamlined Shopify reporting tutorial - the best route to analyze your store…" at bounding box center [584, 473] width 442 height 74
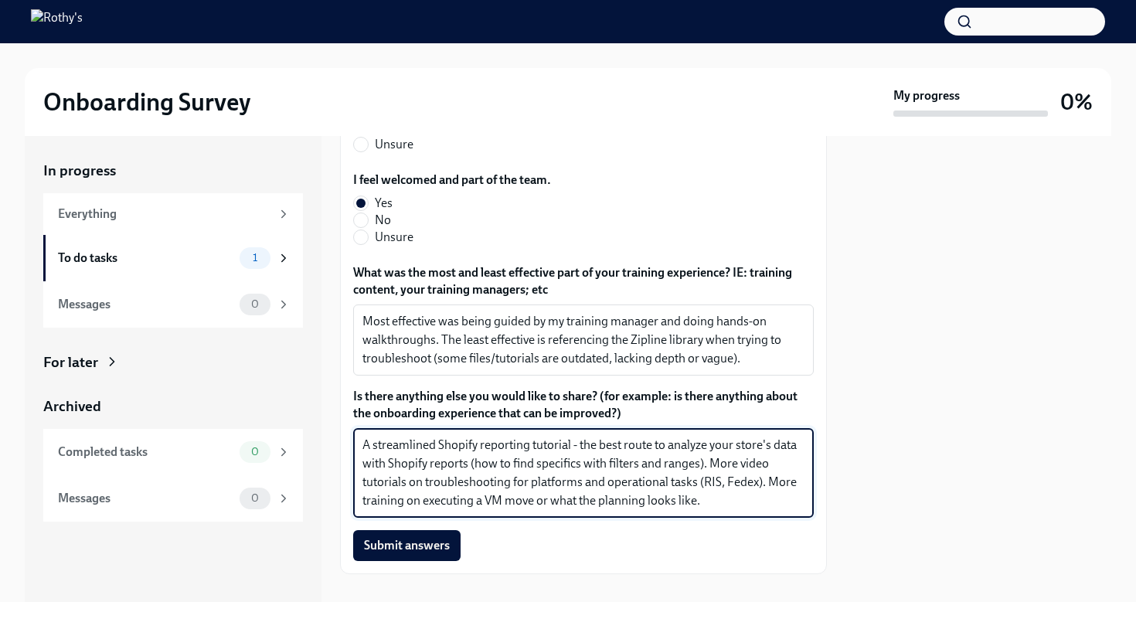
click at [701, 447] on textarea "A streamlined Shopify reporting tutorial - the best route to analyze your store…" at bounding box center [584, 473] width 442 height 74
type textarea "A streamlined Shopify reporting tutorial - the best route to analyze your store…"
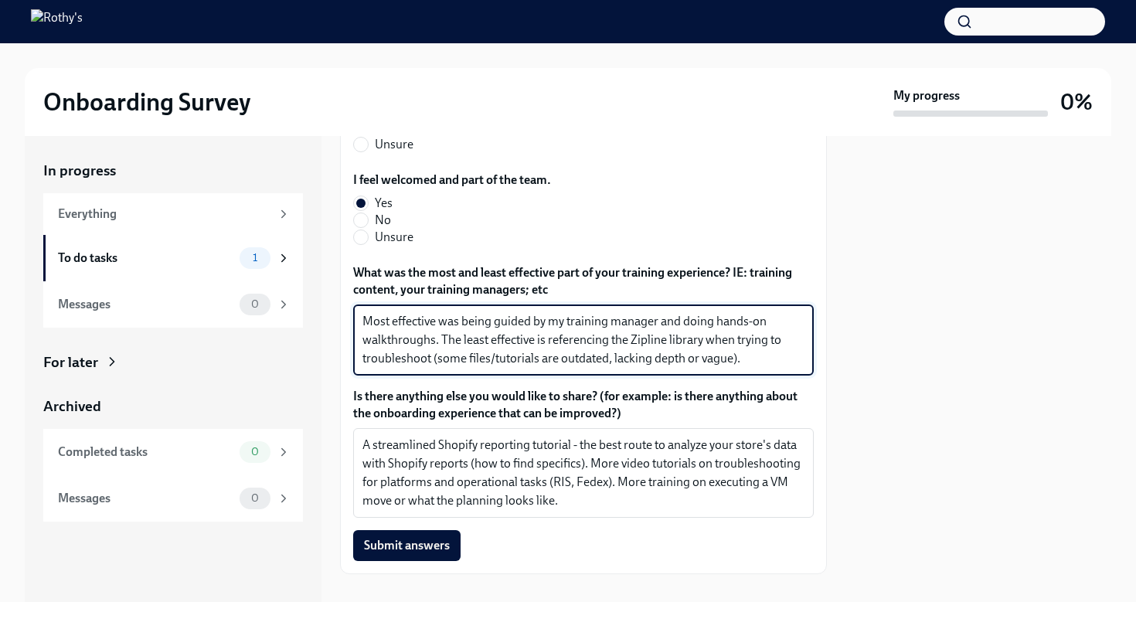
click at [608, 343] on textarea "Most effective was being guided by my training manager and doing hands-on walkt…" at bounding box center [584, 340] width 442 height 56
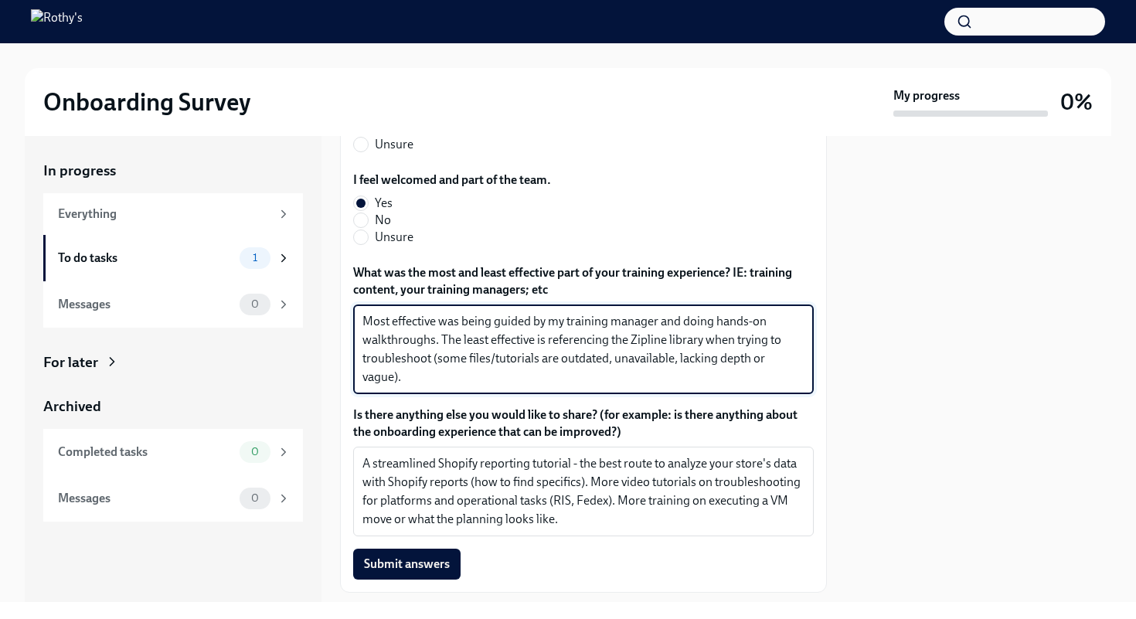
click at [395, 360] on textarea "Most effective was being guided by my training manager and doing hands-on walkt…" at bounding box center [584, 349] width 442 height 74
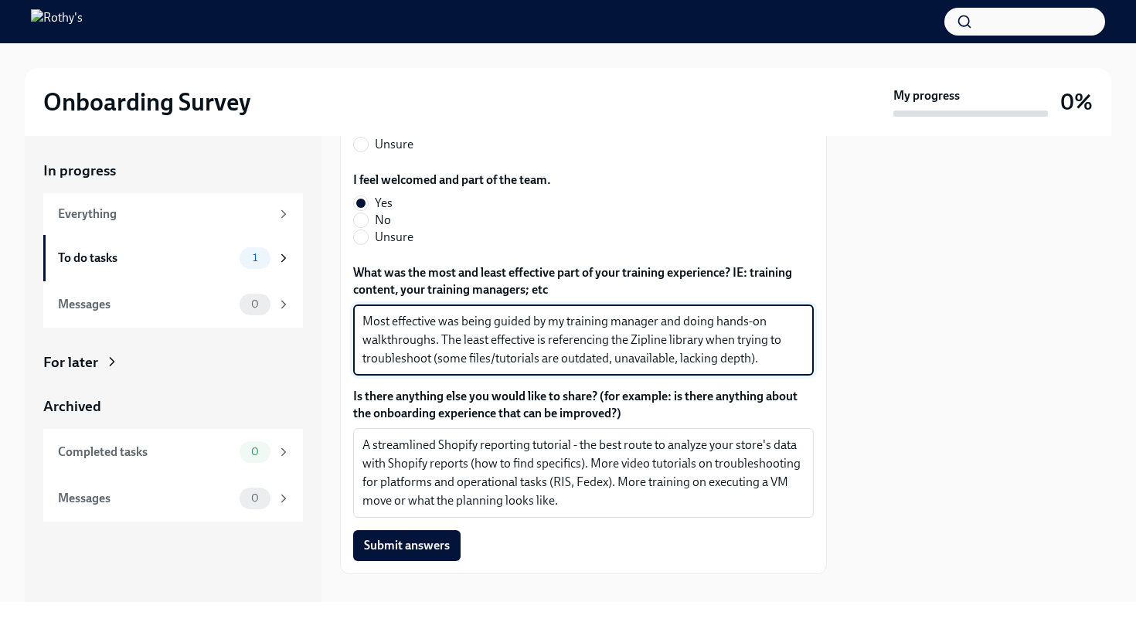
click at [678, 345] on textarea "Most effective was being guided by my training manager and doing hands-on walkt…" at bounding box center [584, 340] width 442 height 56
click at [778, 344] on textarea "Most effective was being guided by my training manager and doing hands-on walkt…" at bounding box center [584, 340] width 442 height 56
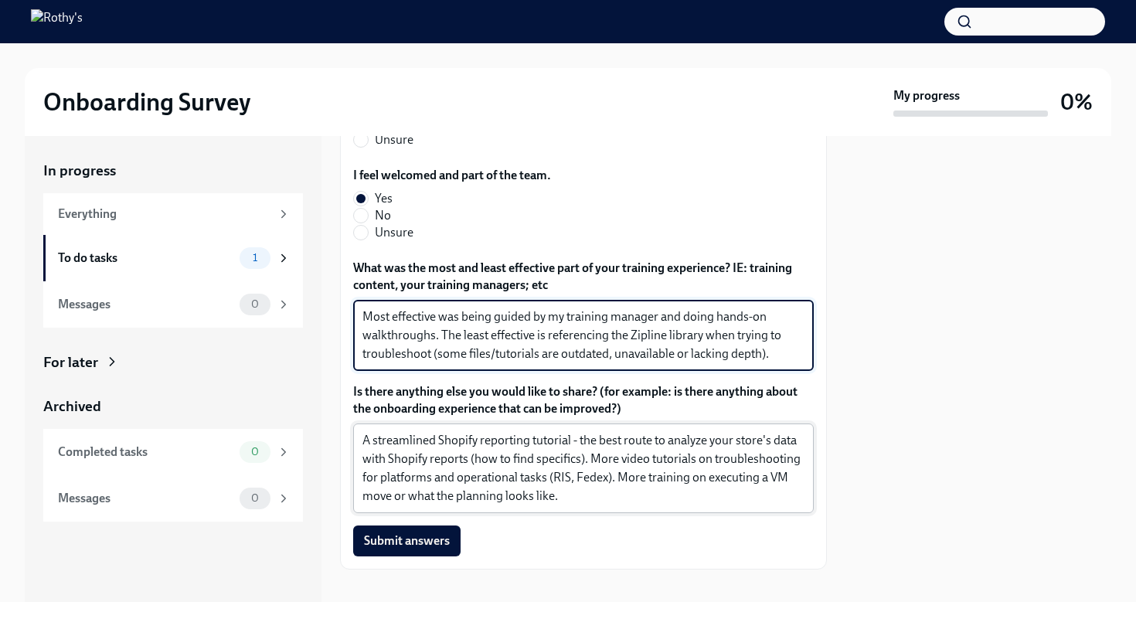
scroll to position [482, 0]
type textarea "Most effective was being guided by my training manager and doing hands-on walkt…"
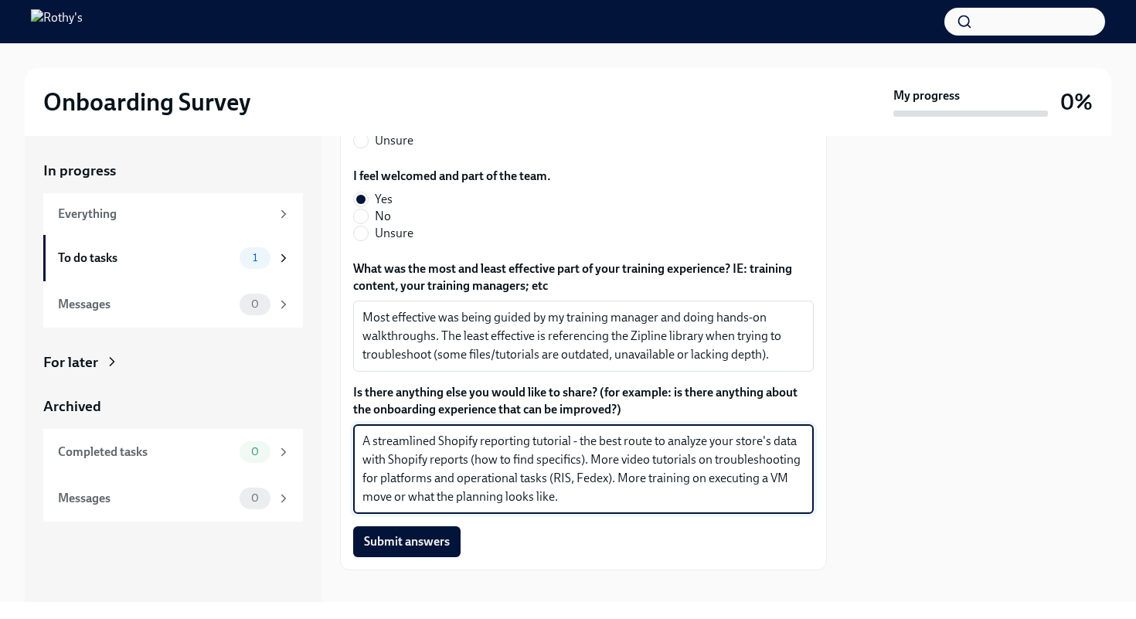
click at [646, 463] on textarea "A streamlined Shopify reporting tutorial - the best route to analyze your store…" at bounding box center [584, 469] width 442 height 74
click at [601, 483] on textarea "A streamlined Shopify reporting tutorial - the best route to analyze your store…" at bounding box center [584, 469] width 442 height 74
click at [648, 465] on textarea "A streamlined Shopify reporting tutorial - the best route to analyze your store…" at bounding box center [584, 469] width 442 height 74
click at [625, 483] on textarea "A streamlined Shopify reporting tutorial - the best route to analyze your store…" at bounding box center [584, 469] width 442 height 74
type textarea "A streamlined Shopify reporting tutorial - the best route to analyze your store…"
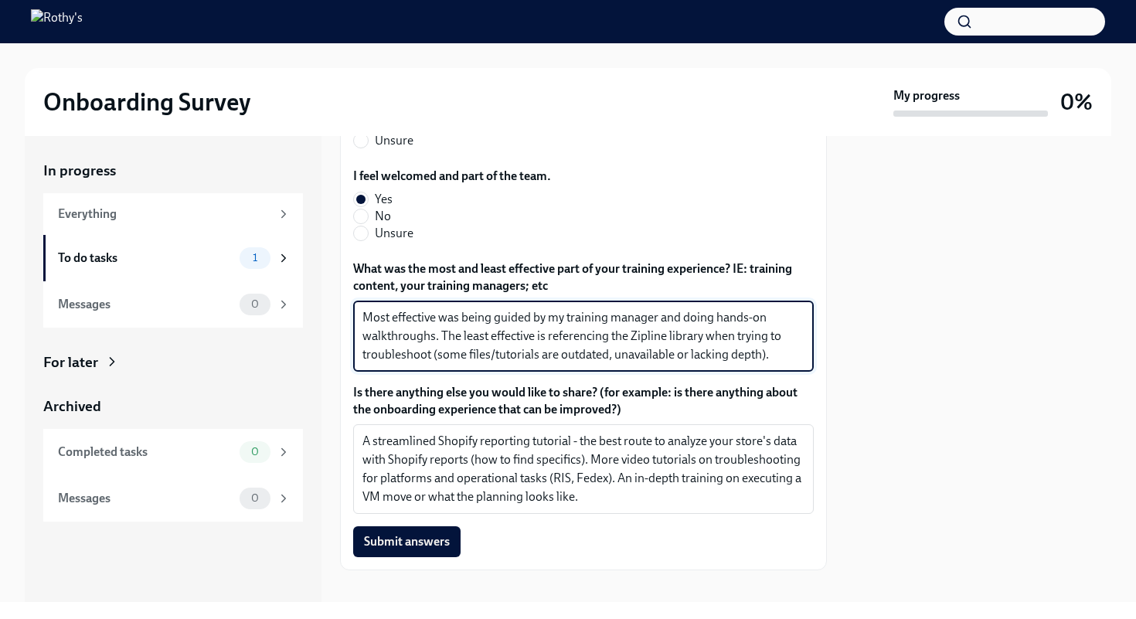
click at [761, 339] on textarea "Most effective was being guided by my training manager and doing hands-on walkt…" at bounding box center [584, 336] width 442 height 56
type textarea "Most effective was being guided by my training manager and doing hands-on walkt…"
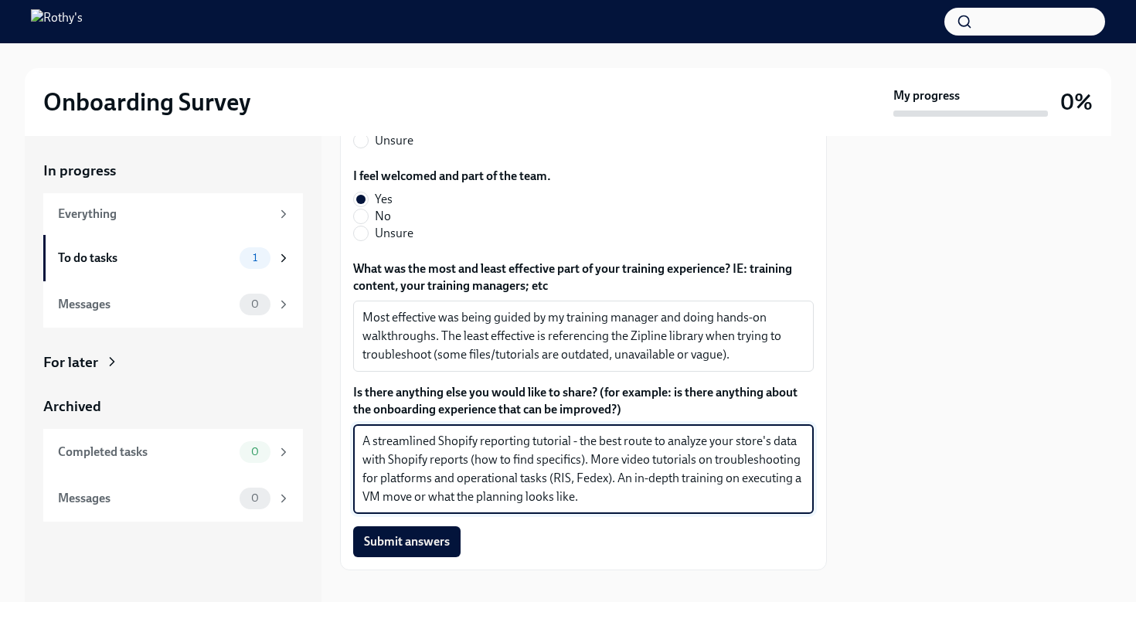
click at [626, 482] on textarea "A streamlined Shopify reporting tutorial - the best route to analyze your store…" at bounding box center [584, 469] width 442 height 74
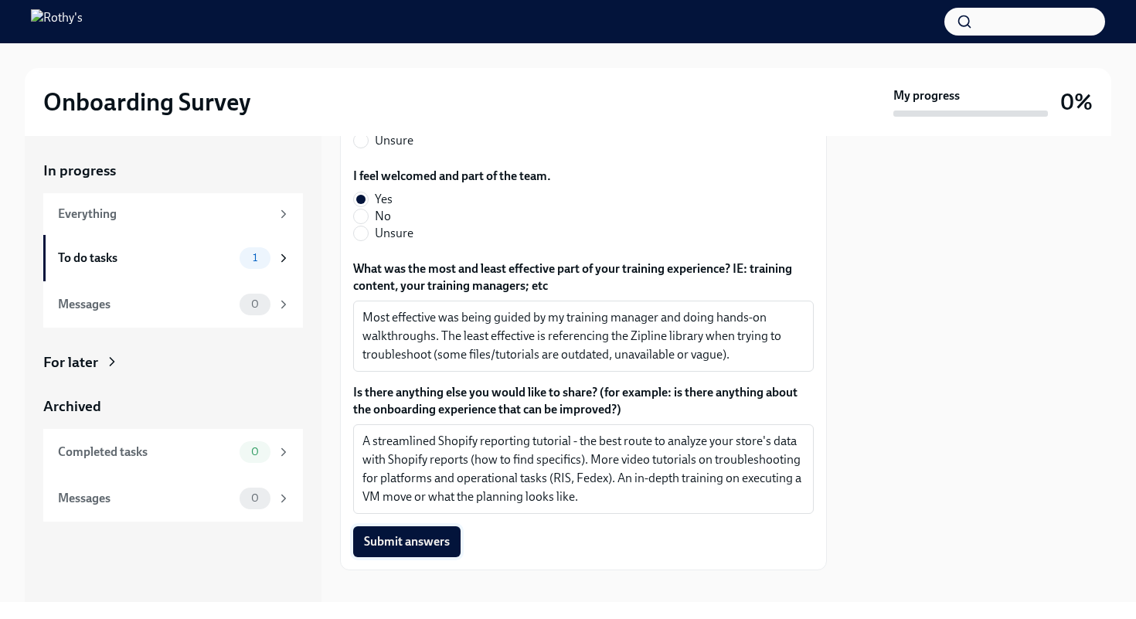
click at [419, 534] on span "Submit answers" at bounding box center [407, 541] width 86 height 15
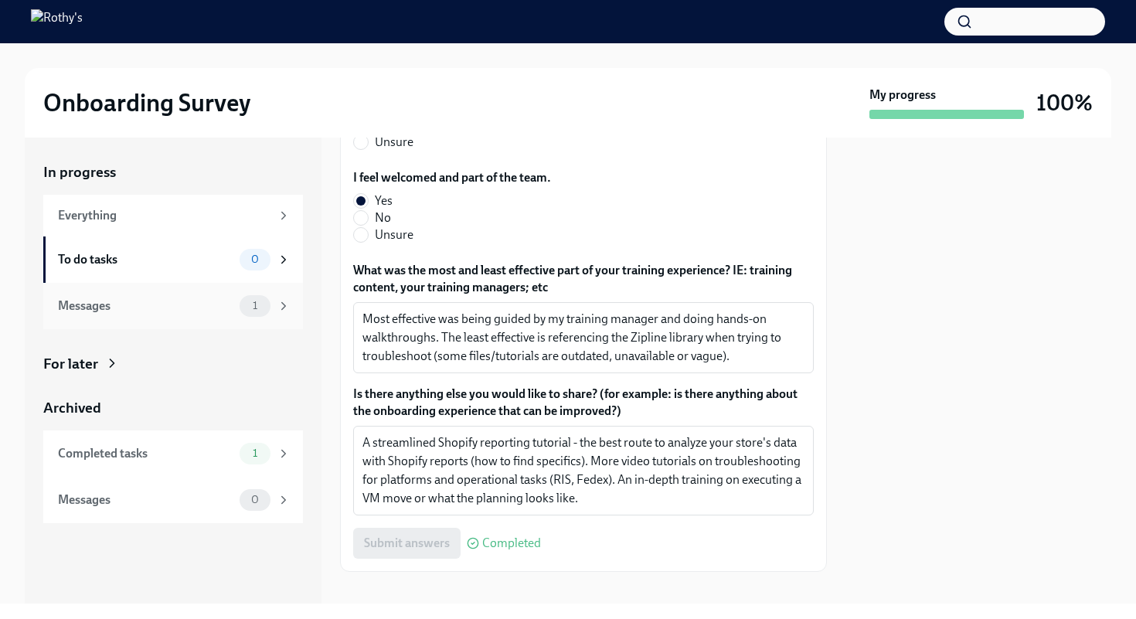
click at [206, 304] on div "Messages" at bounding box center [145, 306] width 175 height 17
